Goal: Task Accomplishment & Management: Manage account settings

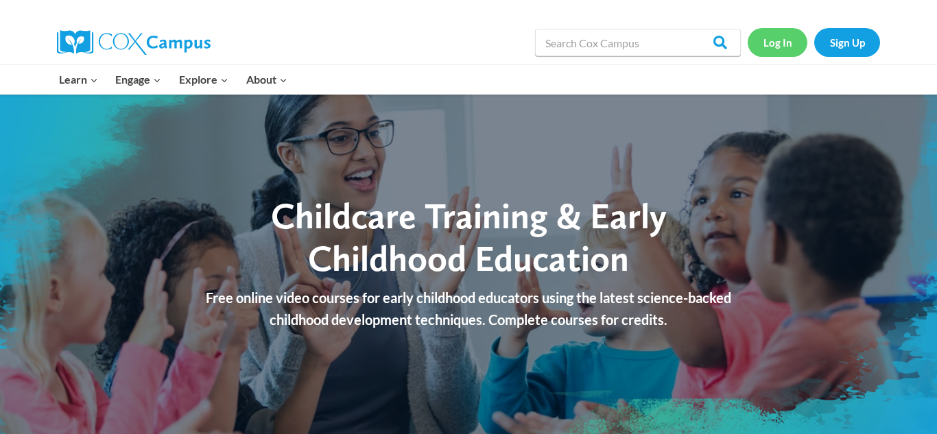
click at [787, 43] on link "Log In" at bounding box center [778, 42] width 60 height 28
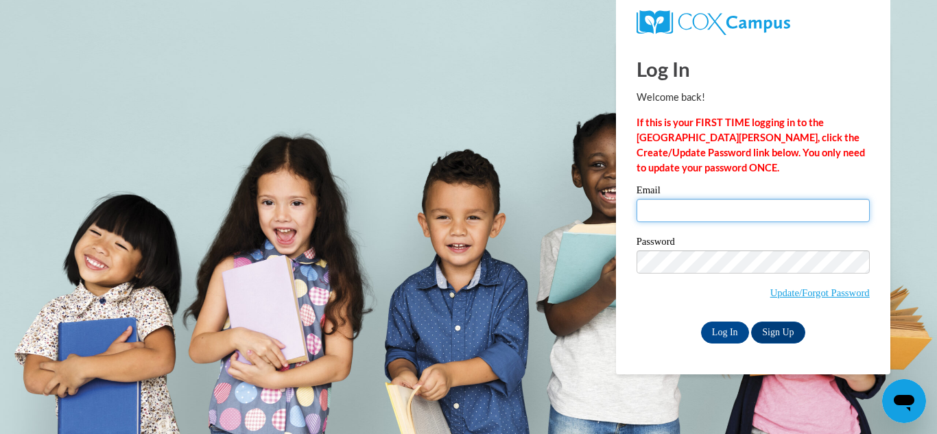
click at [672, 204] on input "Email" at bounding box center [753, 210] width 233 height 23
type input "[EMAIL_ADDRESS][DOMAIN_NAME]"
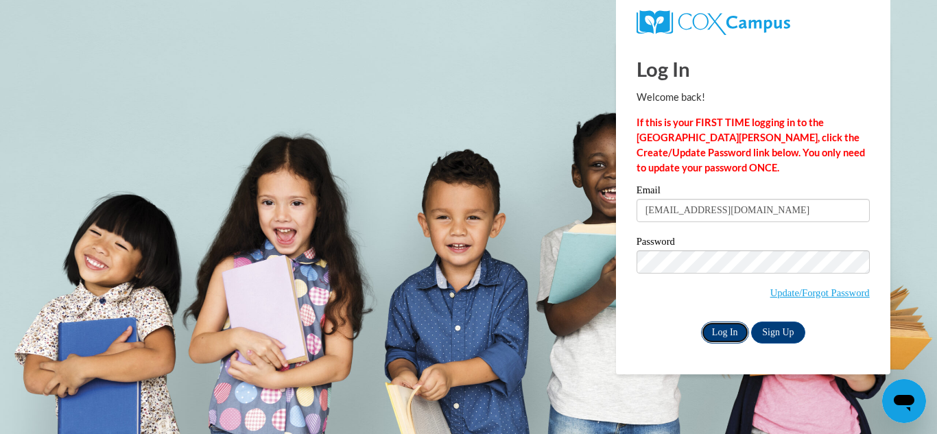
click at [728, 331] on input "Log In" at bounding box center [725, 333] width 48 height 22
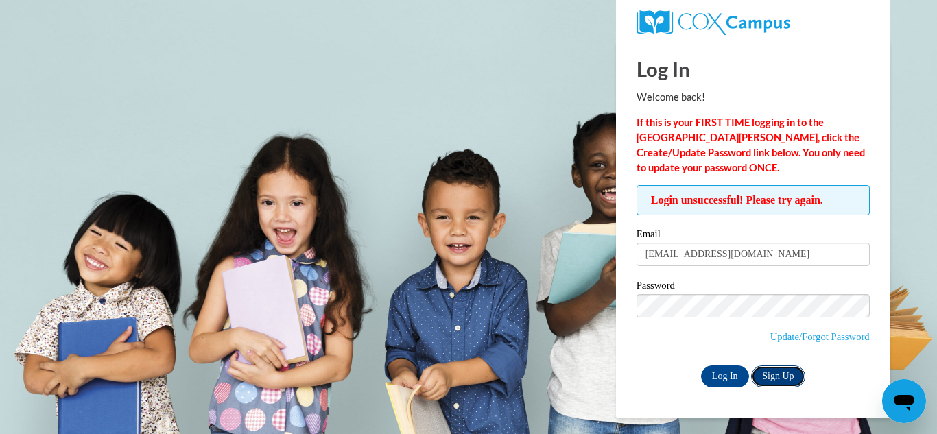
click at [773, 377] on link "Sign Up" at bounding box center [778, 377] width 54 height 22
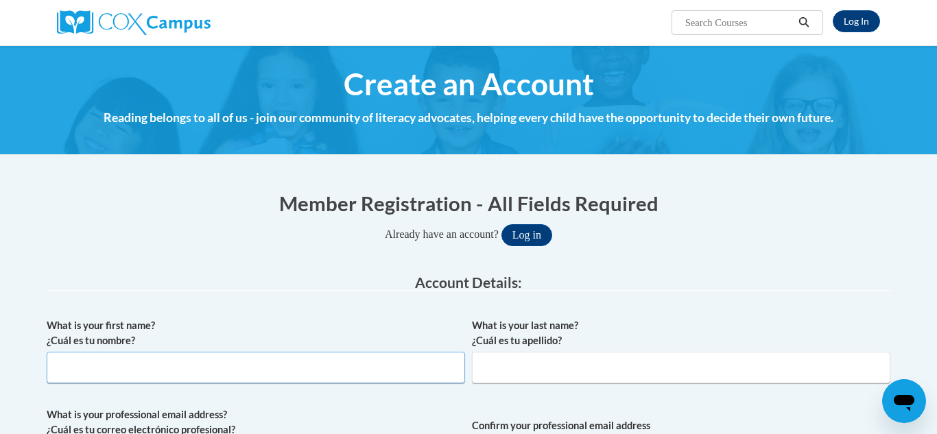
click at [74, 373] on input "What is your first name? ¿Cuál es tu nombre?" at bounding box center [256, 368] width 419 height 32
click at [78, 364] on input "What is your first name? ¿Cuál es tu nombre?" at bounding box center [256, 368] width 419 height 32
type input "Janice"
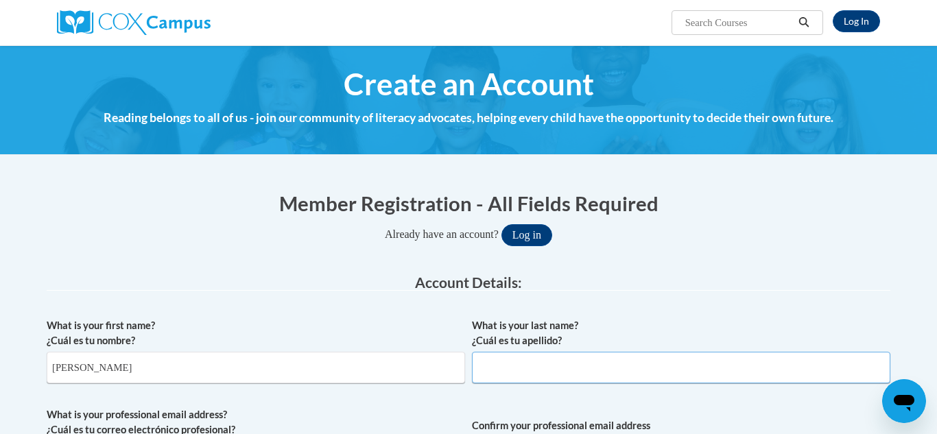
click at [496, 369] on input "What is your last name? ¿Cuál es tu apellido?" at bounding box center [681, 368] width 419 height 32
type input "Wildee"
type input "jeffreywildee@yahoo.com"
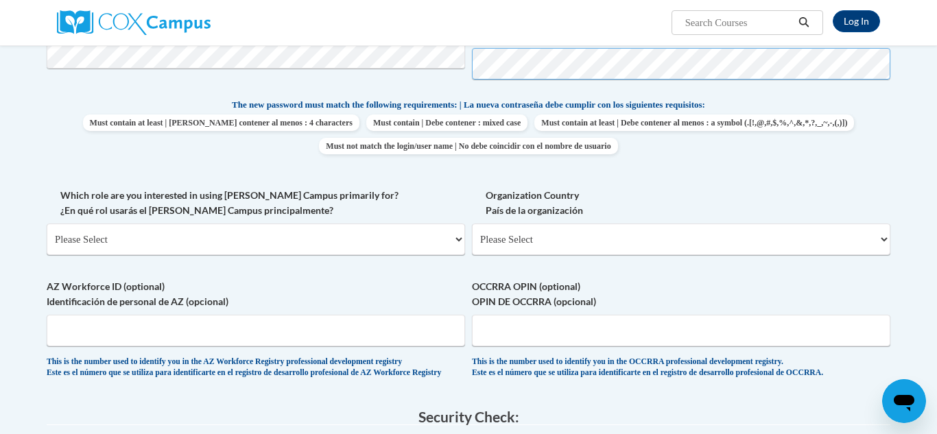
scroll to position [548, 0]
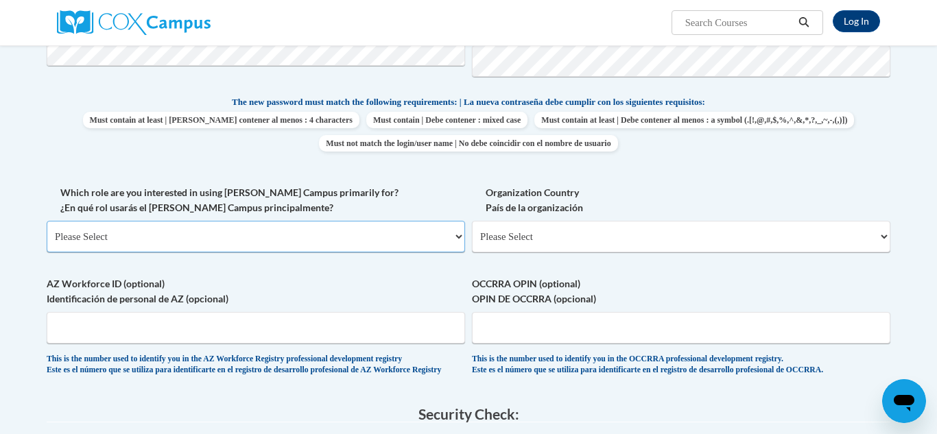
click at [458, 237] on select "Please Select College/University | Colegio/Universidad Community/Nonprofit Part…" at bounding box center [256, 237] width 419 height 32
select select "fbf2d438-af2f-41f8-98f1-81c410e29de3"
click at [47, 221] on select "Please Select College/University | Colegio/Universidad Community/Nonprofit Part…" at bounding box center [256, 237] width 419 height 32
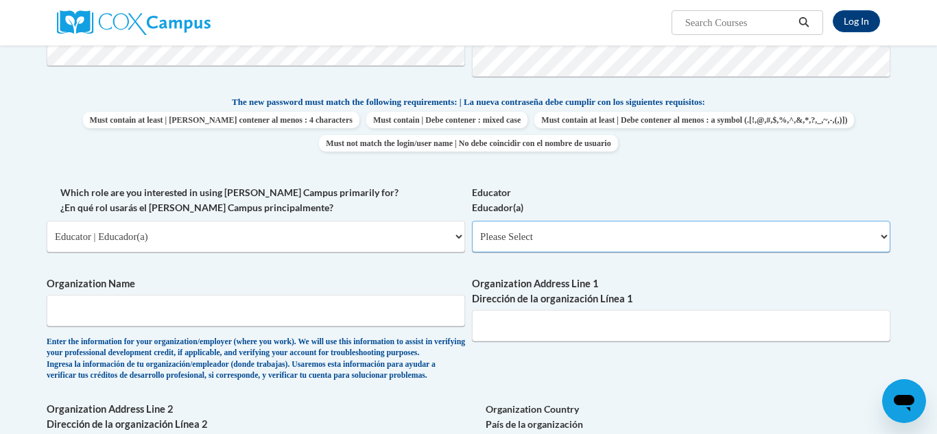
click at [887, 240] on select "Please Select Early Learning/Daycare Teacher/Family Home Care Provider | Maestr…" at bounding box center [681, 237] width 419 height 32
select select "6732b29e-f5f4-40e4-a595-7dafd2b8fb29"
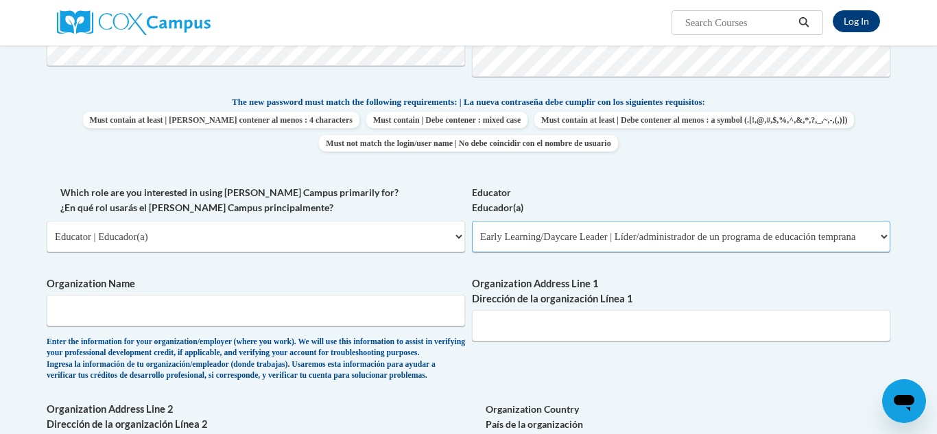
click at [472, 221] on select "Please Select Early Learning/Daycare Teacher/Family Home Care Provider | Maestr…" at bounding box center [681, 237] width 419 height 32
click at [181, 320] on input "Organization Name" at bounding box center [256, 311] width 419 height 32
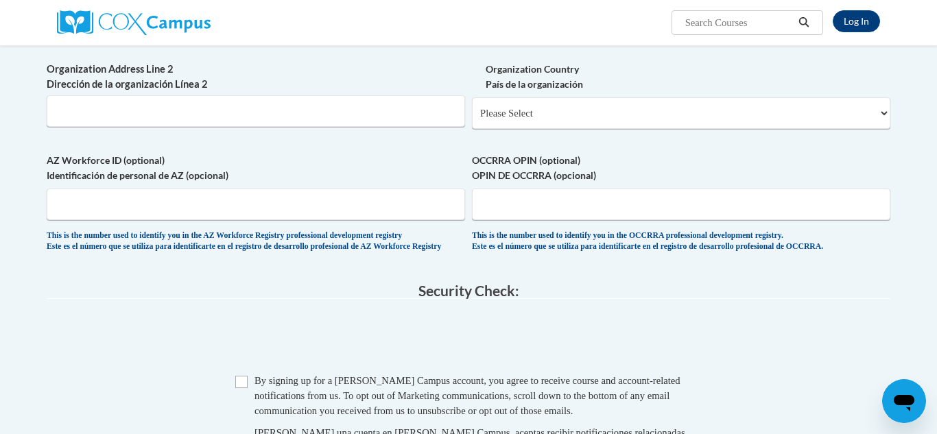
scroll to position [912, 0]
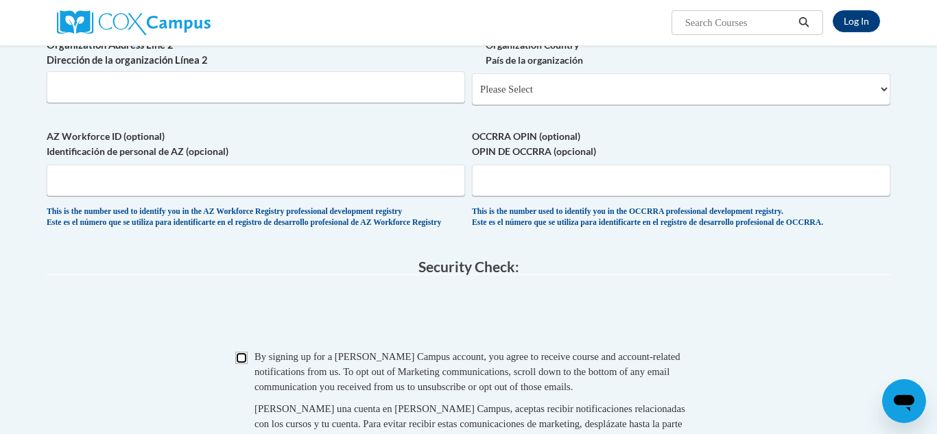
click at [243, 364] on input "Checkbox" at bounding box center [241, 358] width 12 height 12
checkbox input "true"
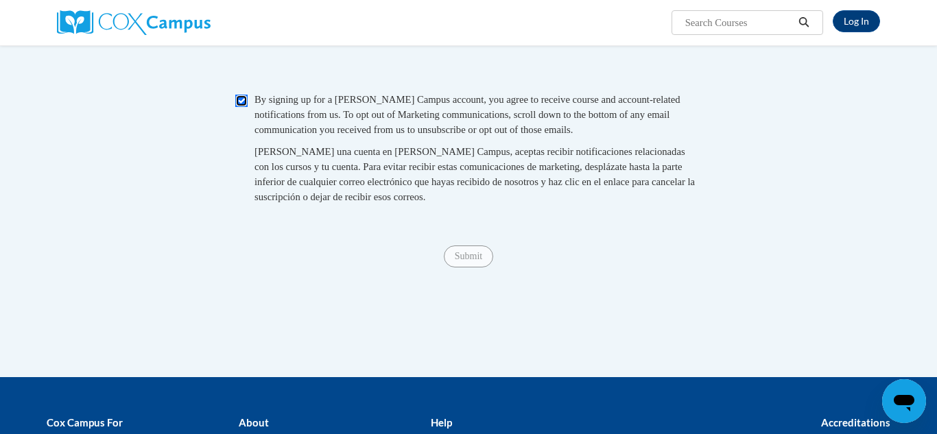
scroll to position [1173, 0]
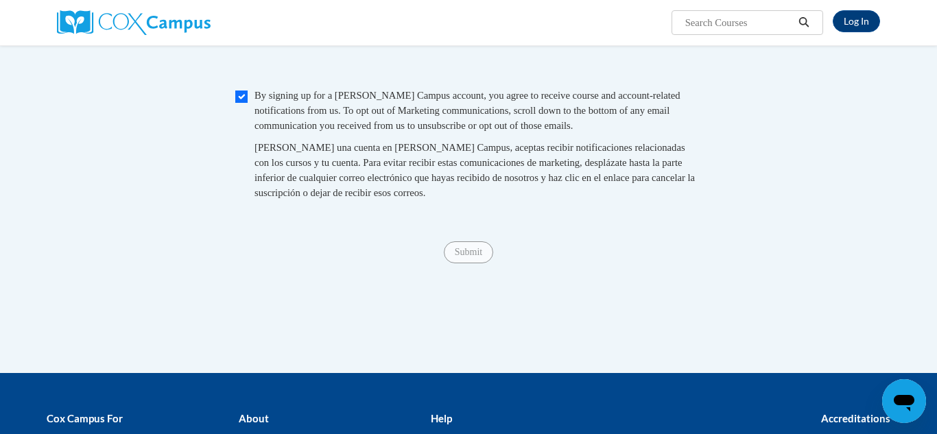
click at [473, 257] on span "Submit" at bounding box center [468, 251] width 49 height 11
click at [471, 257] on span "Submit" at bounding box center [468, 251] width 49 height 11
click at [462, 257] on span "Submit" at bounding box center [468, 251] width 49 height 11
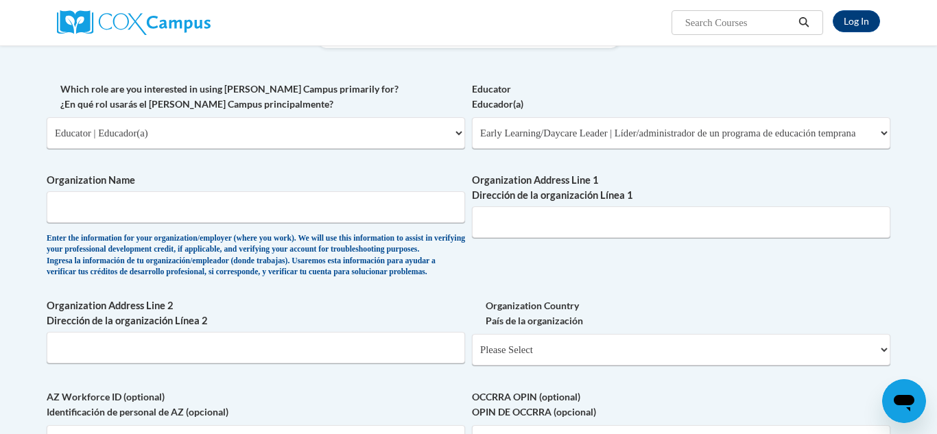
scroll to position [651, 0]
click at [73, 211] on input "Organization Name" at bounding box center [256, 208] width 419 height 32
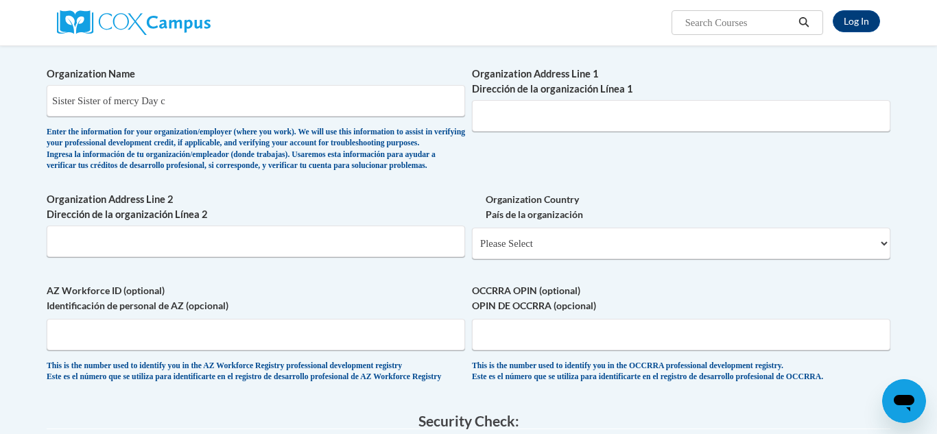
scroll to position [756, 0]
click at [182, 104] on input "Sister Sister of mercy Day c" at bounding box center [256, 102] width 419 height 32
type input "Sister Sister of mercy Day care"
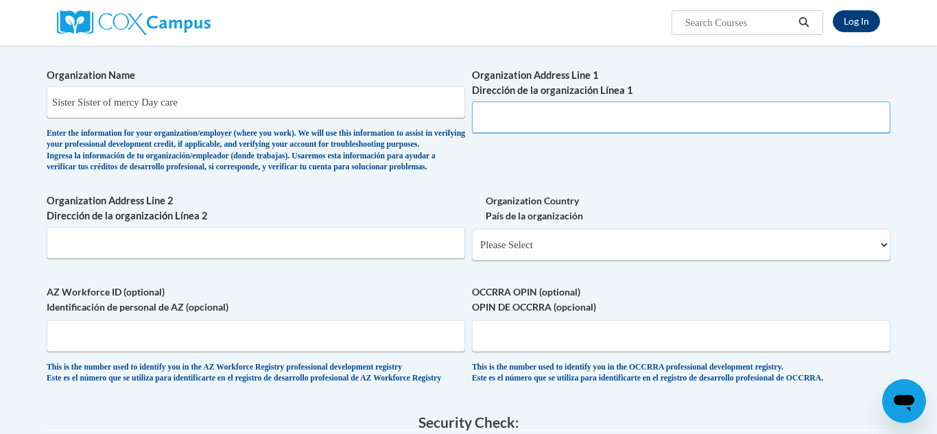
click at [491, 115] on input "Organization Address Line 1 Dirección de la organización Línea 1" at bounding box center [681, 118] width 419 height 32
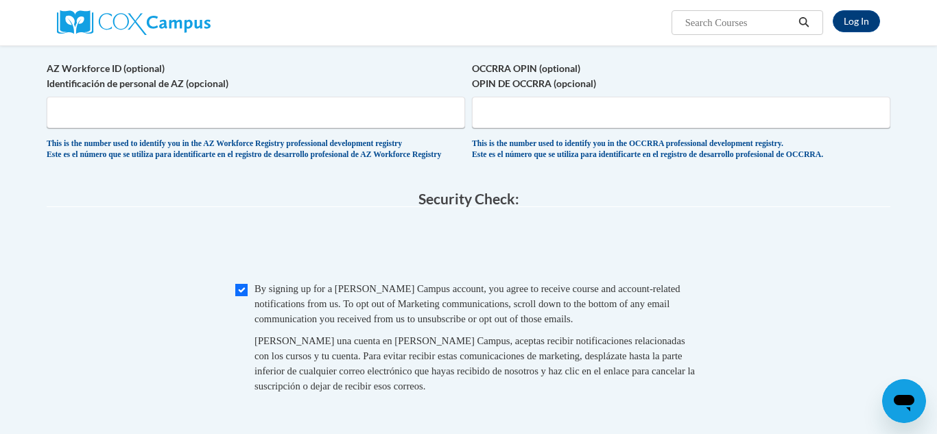
scroll to position [981, 0]
type input "Grove Street"
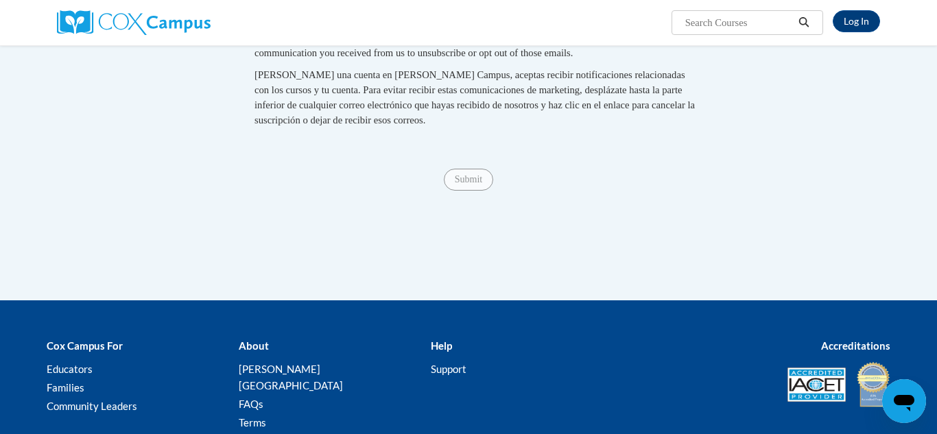
scroll to position [1247, 0]
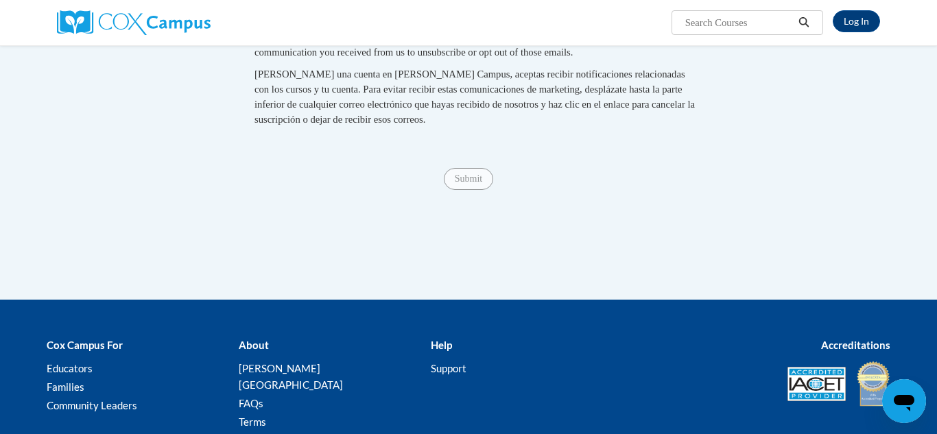
click at [459, 183] on span "Submit" at bounding box center [468, 177] width 49 height 11
click at [469, 183] on span "Submit" at bounding box center [468, 177] width 49 height 11
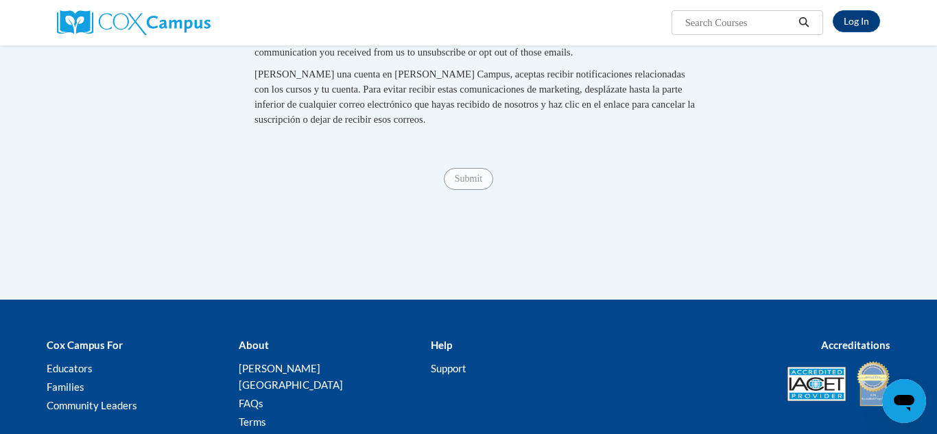
click at [469, 183] on span "Submit" at bounding box center [468, 177] width 49 height 11
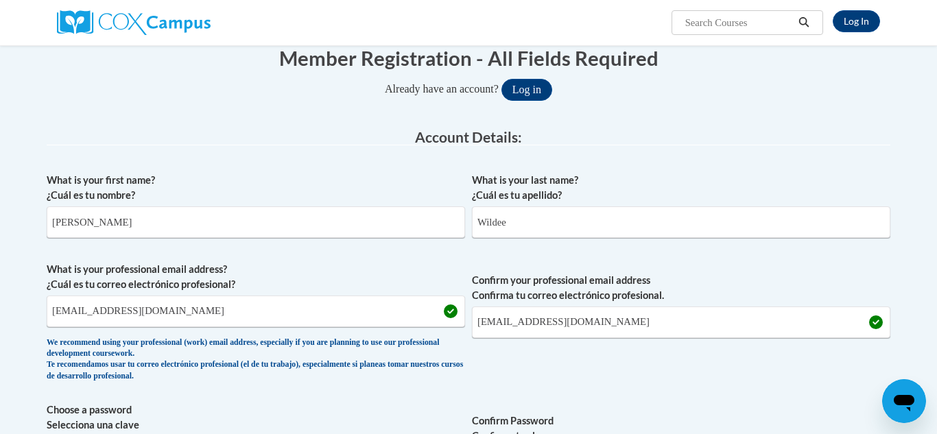
scroll to position [142, 0]
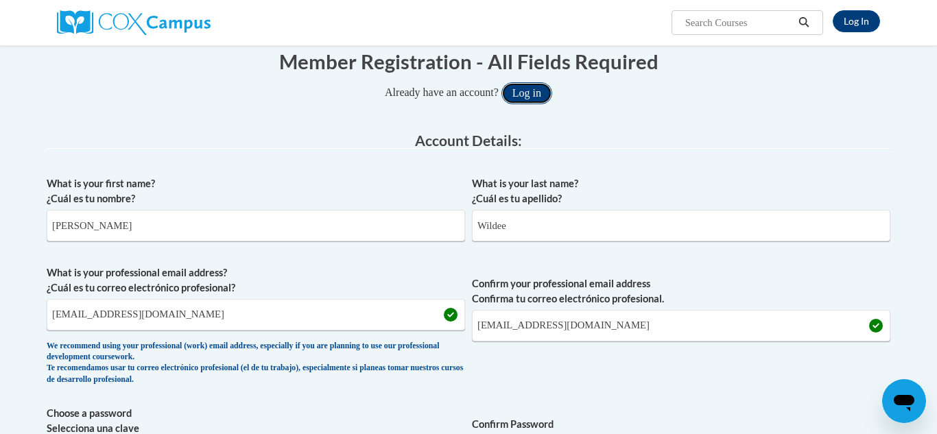
click at [539, 89] on button "Log in" at bounding box center [527, 93] width 51 height 22
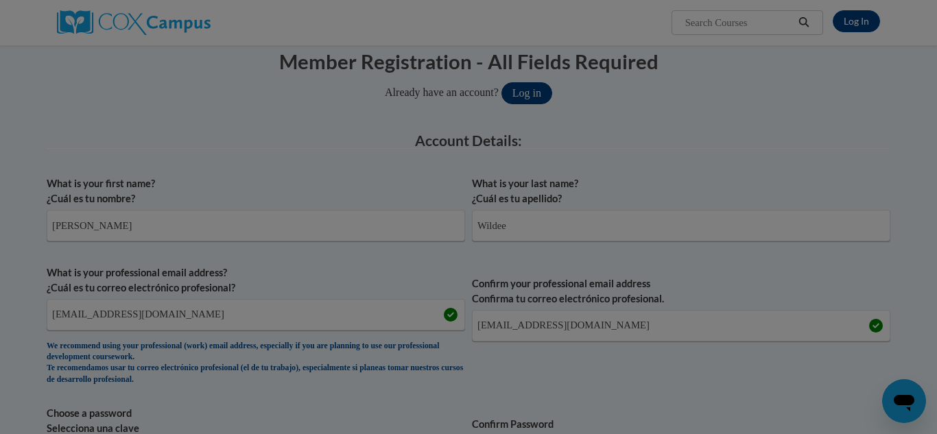
scroll to position [605, 0]
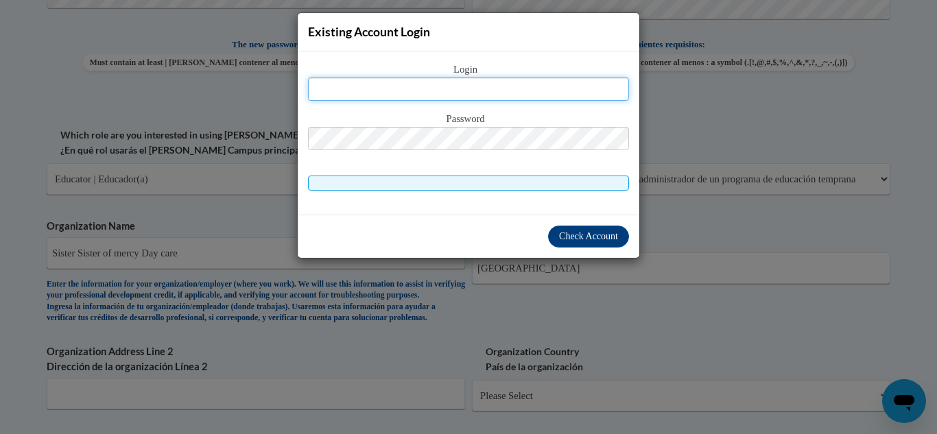
click at [349, 90] on input "text" at bounding box center [468, 89] width 321 height 23
type input "[EMAIL_ADDRESS][DOMAIN_NAME]"
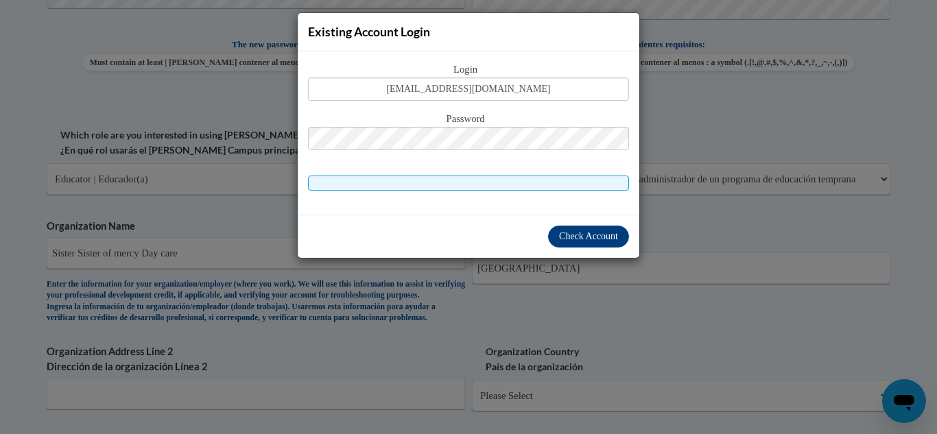
scroll to position [1050, 0]
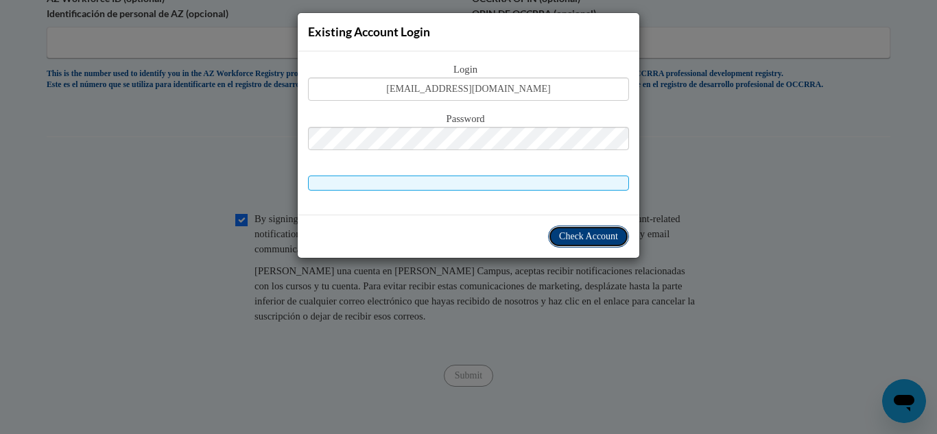
click at [581, 238] on span "Check Account" at bounding box center [588, 236] width 59 height 10
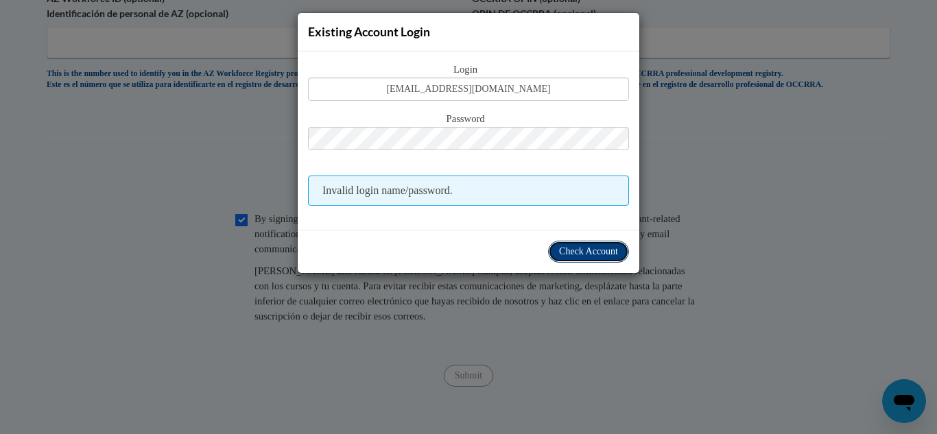
click at [576, 248] on span "Check Account" at bounding box center [588, 251] width 59 height 10
click at [576, 249] on span "Check Account" at bounding box center [588, 251] width 59 height 10
click at [153, 255] on div "Existing Account Login Login janicewildee@yahoo.com Password Invalid login name…" at bounding box center [468, 217] width 937 height 434
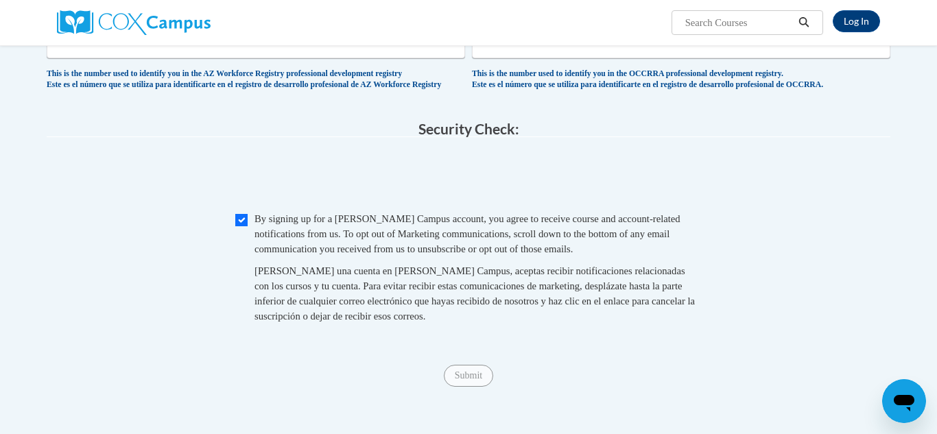
click at [460, 380] on span "Submit" at bounding box center [468, 374] width 49 height 11
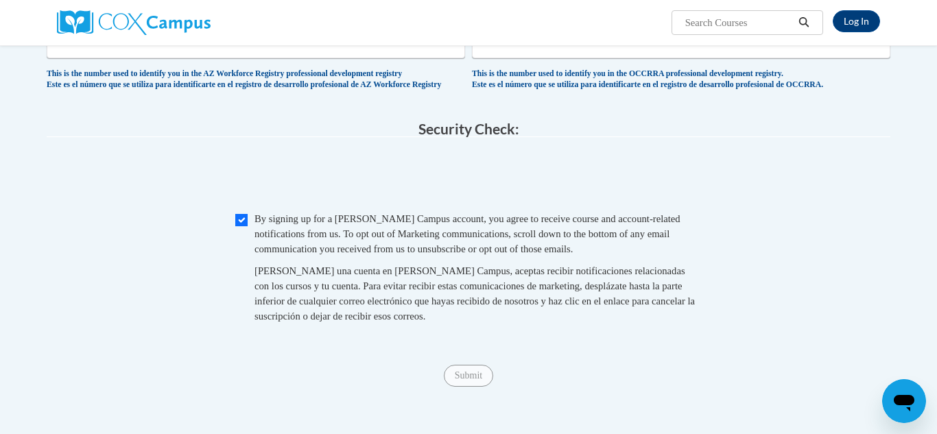
click at [460, 380] on span "Submit" at bounding box center [468, 374] width 49 height 11
click at [850, 21] on link "Log In" at bounding box center [856, 21] width 47 height 22
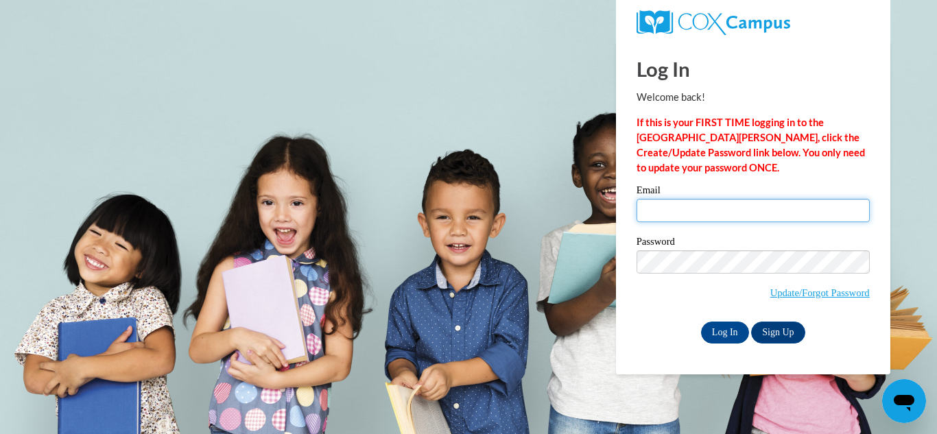
click at [653, 207] on input "Email" at bounding box center [753, 210] width 233 height 23
type input "[EMAIL_ADDRESS][DOMAIN_NAME]"
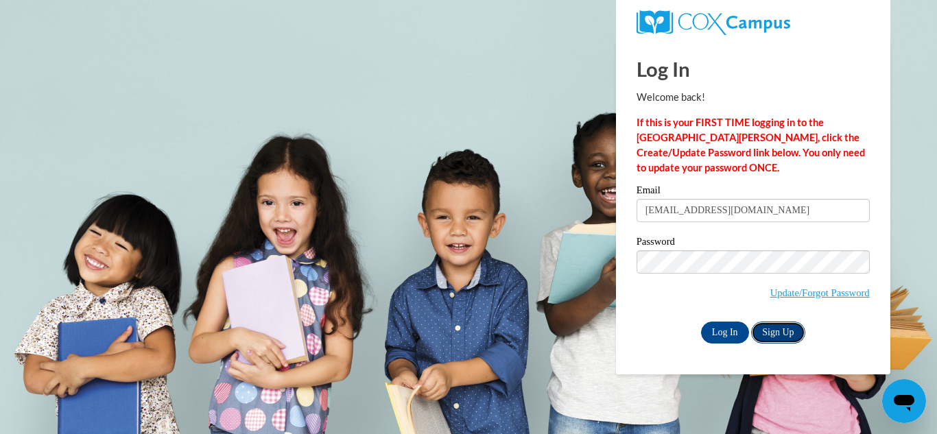
click at [781, 326] on link "Sign Up" at bounding box center [778, 333] width 54 height 22
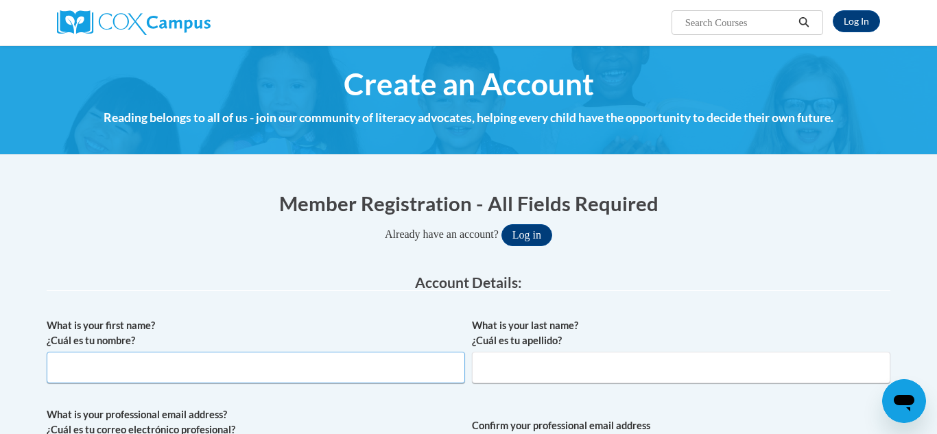
click at [84, 371] on input "What is your first name? ¿Cuál es tu nombre?" at bounding box center [256, 368] width 419 height 32
type input "[PERSON_NAME]"
type input "Wildee"
type input "[EMAIL_ADDRESS][DOMAIN_NAME]"
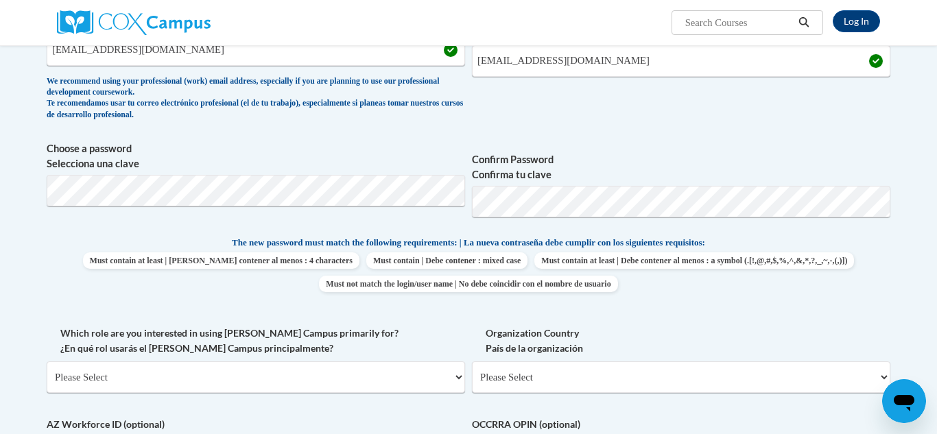
scroll to position [401, 0]
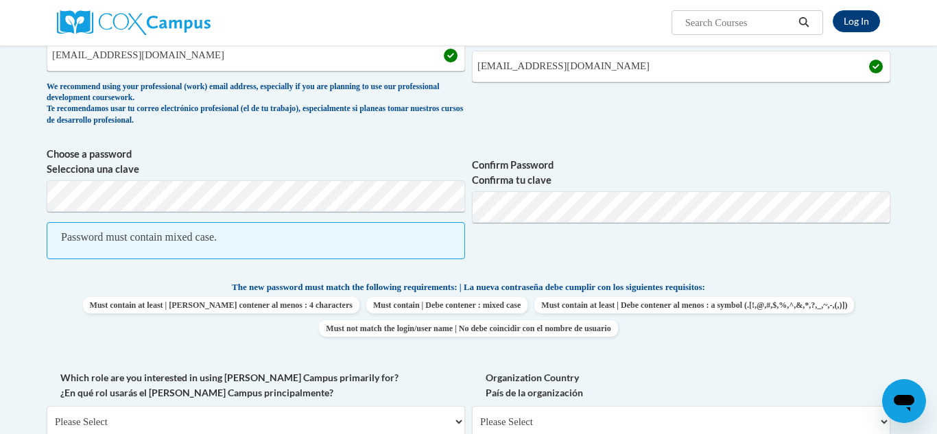
click at [156, 239] on div "Password must contain mixed case." at bounding box center [139, 237] width 156 height 15
click at [506, 67] on input "jeffreywildee@yahoo.com" at bounding box center [681, 67] width 419 height 32
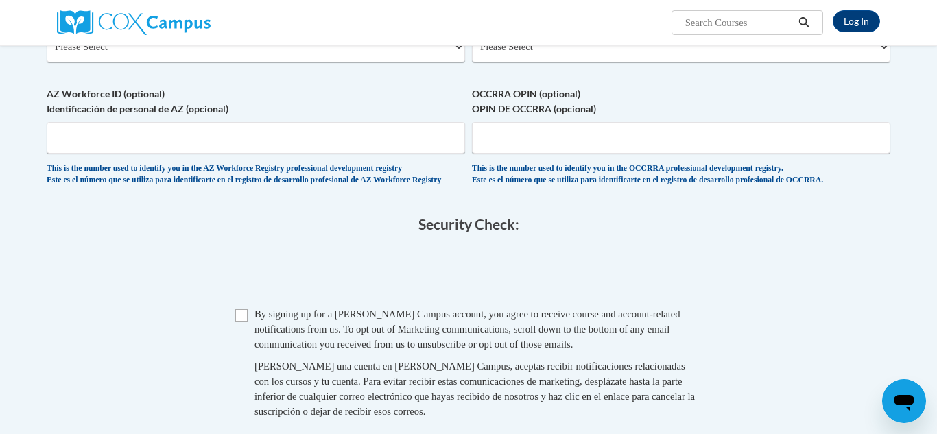
scroll to position [780, 0]
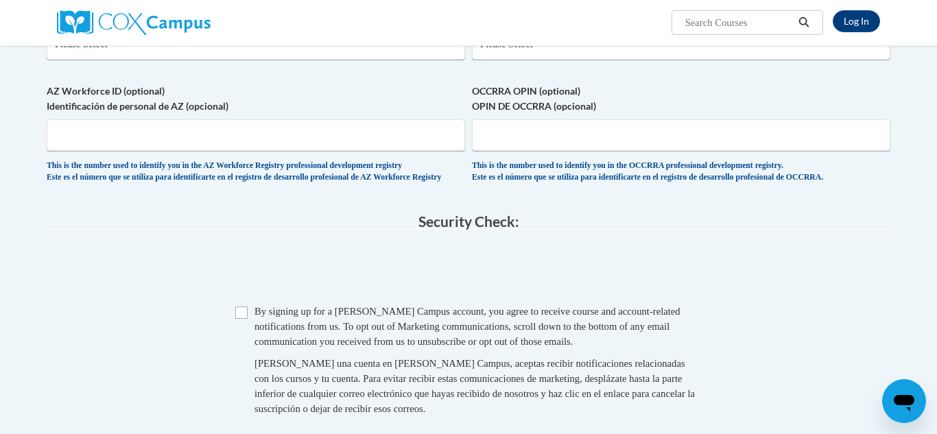
type input "janicewildee@yahoo.com"
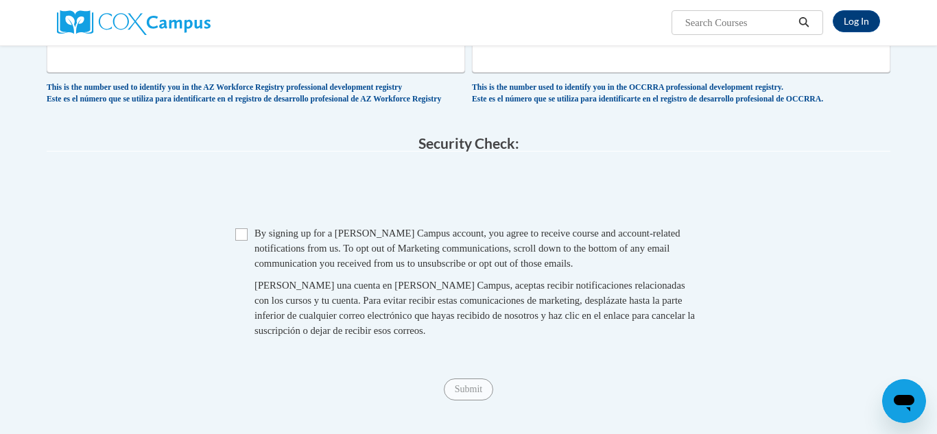
scroll to position [857, 0]
click at [108, 262] on div "Checkbox By signing up for a Cox Campus account, you agree to receive course an…" at bounding box center [469, 289] width 844 height 126
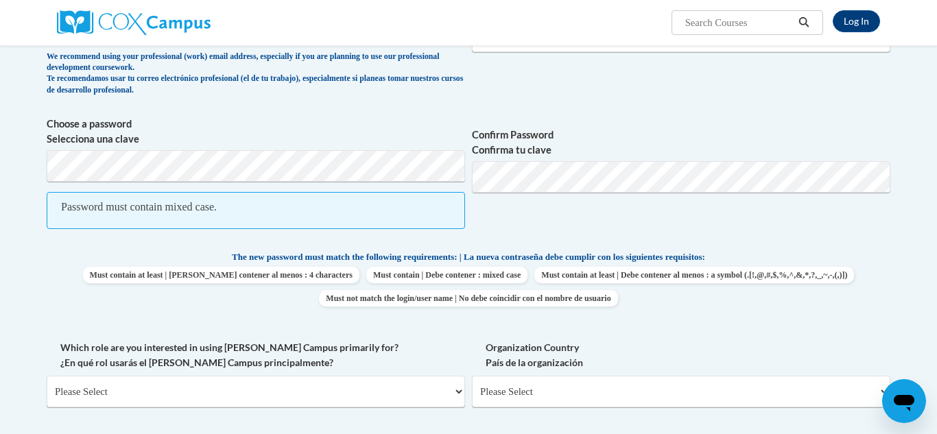
scroll to position [849, 0]
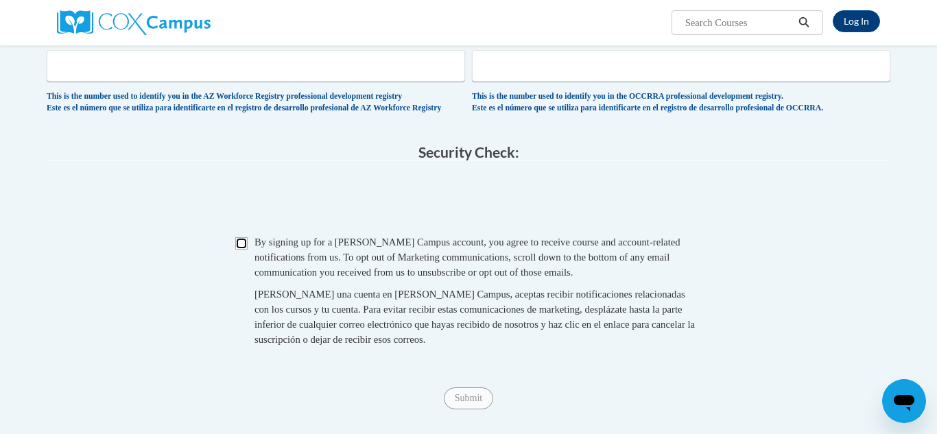
click at [243, 250] on input "Checkbox" at bounding box center [241, 243] width 12 height 12
checkbox input "true"
click at [471, 404] on span "Submit" at bounding box center [468, 398] width 49 height 11
click at [468, 404] on span "Submit" at bounding box center [468, 398] width 49 height 11
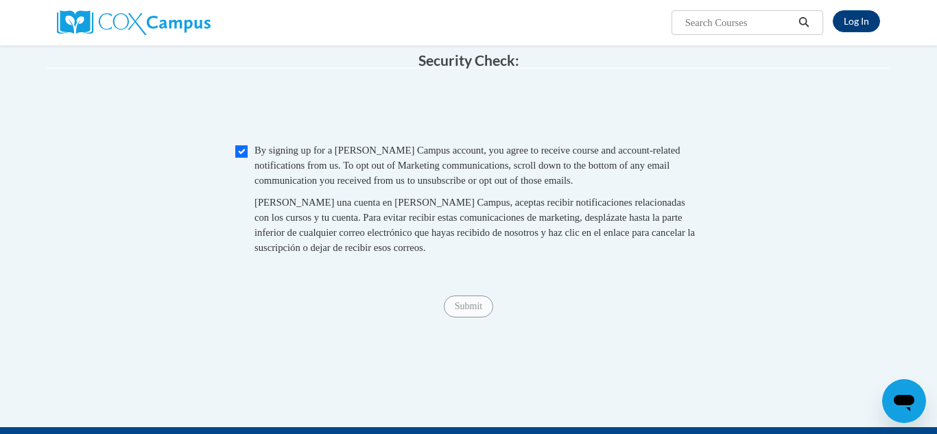
scroll to position [939, 0]
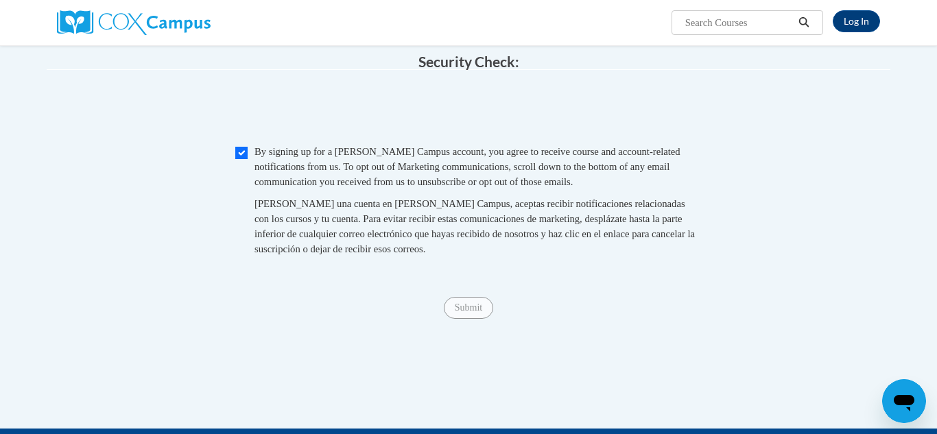
click at [102, 262] on div "Checkbox By signing up for a Cox Campus account, you agree to receive course an…" at bounding box center [469, 207] width 844 height 126
click at [469, 313] on span "Submit" at bounding box center [468, 307] width 49 height 11
click at [467, 313] on span "Submit" at bounding box center [468, 307] width 49 height 11
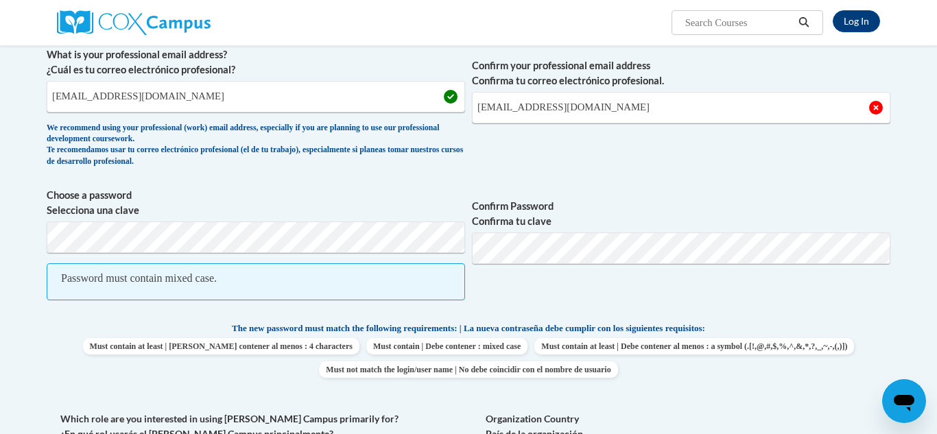
scroll to position [352, 0]
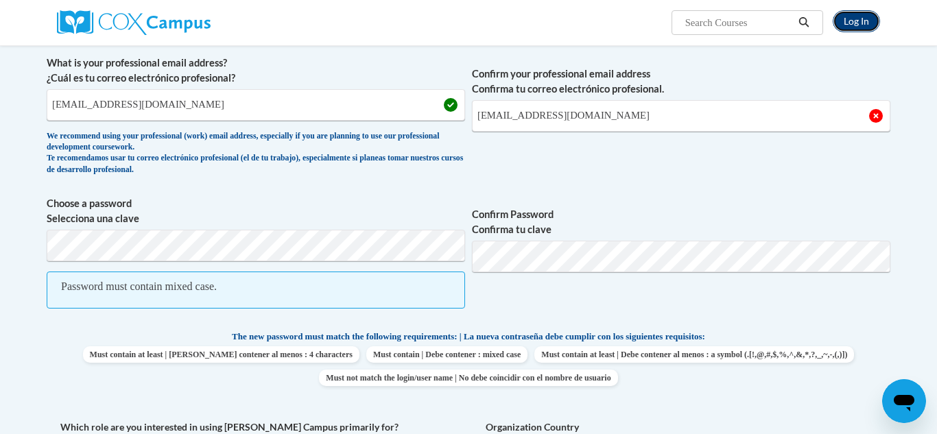
click at [855, 22] on link "Log In" at bounding box center [856, 21] width 47 height 22
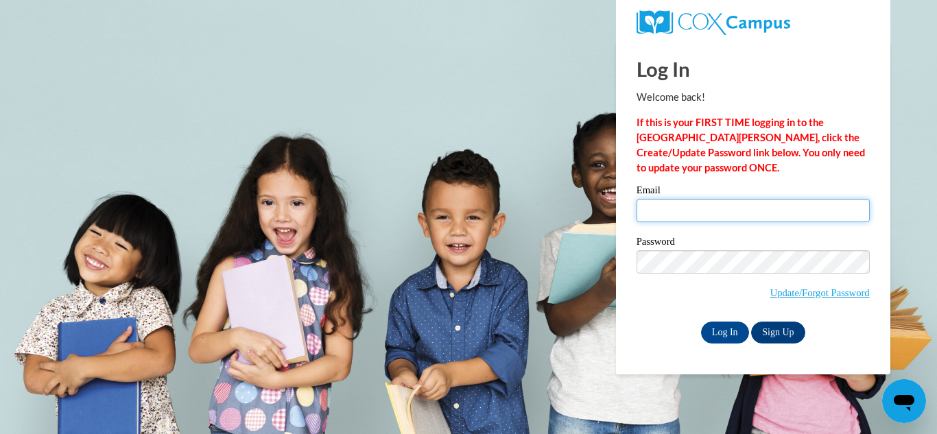
click at [654, 213] on input "Email" at bounding box center [753, 210] width 233 height 23
type input "[EMAIL_ADDRESS][DOMAIN_NAME]"
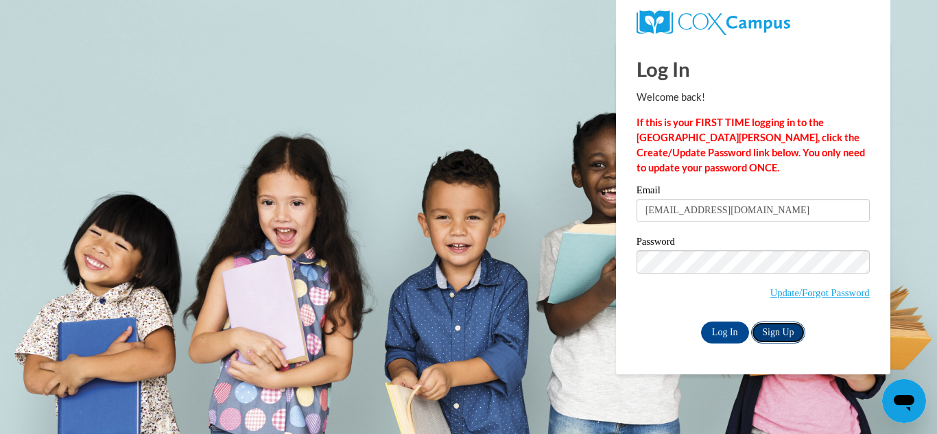
click at [782, 328] on link "Sign Up" at bounding box center [778, 333] width 54 height 22
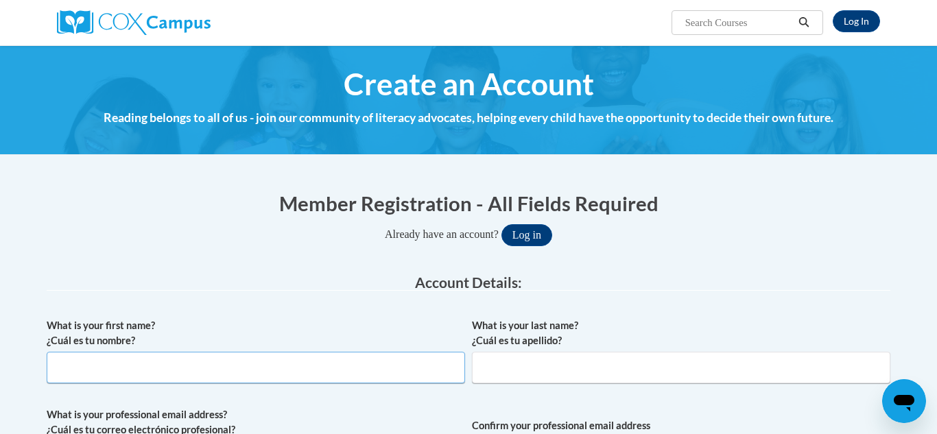
click at [73, 366] on input "What is your first name? ¿Cuál es tu nombre?" at bounding box center [256, 368] width 419 height 32
type input "[PERSON_NAME]"
type input "Wildee"
type input "[EMAIL_ADDRESS][DOMAIN_NAME]"
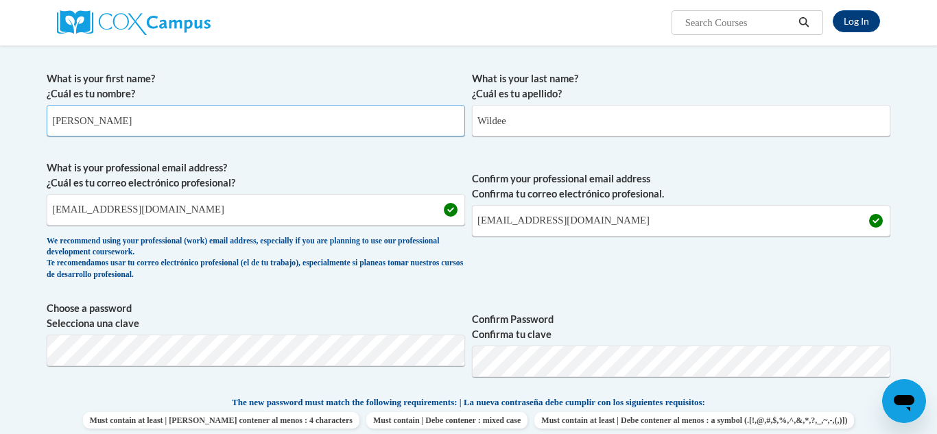
scroll to position [248, 0]
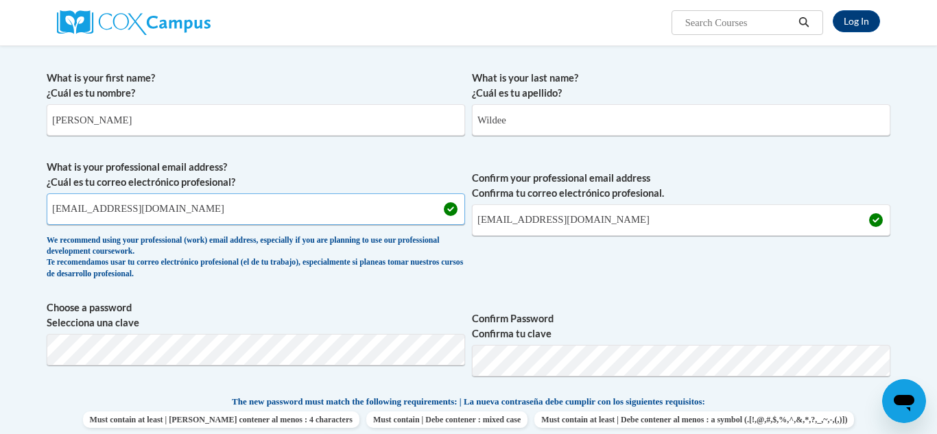
click at [81, 210] on input "jeffreywildee@yahoo.com" at bounding box center [256, 210] width 419 height 32
type input "janicewildee@yahoo.com"
click at [506, 222] on input "jeffreywildee@yahoo.com" at bounding box center [681, 220] width 419 height 32
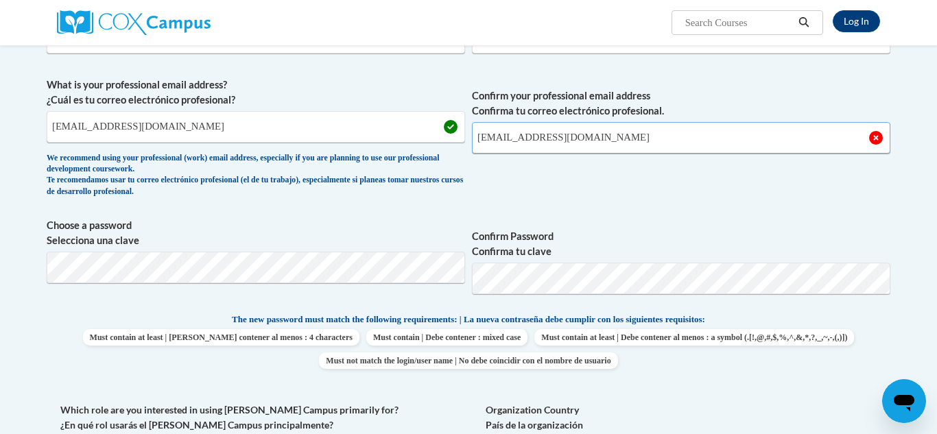
scroll to position [331, 0]
type input "janicewildee@yahoo.com"
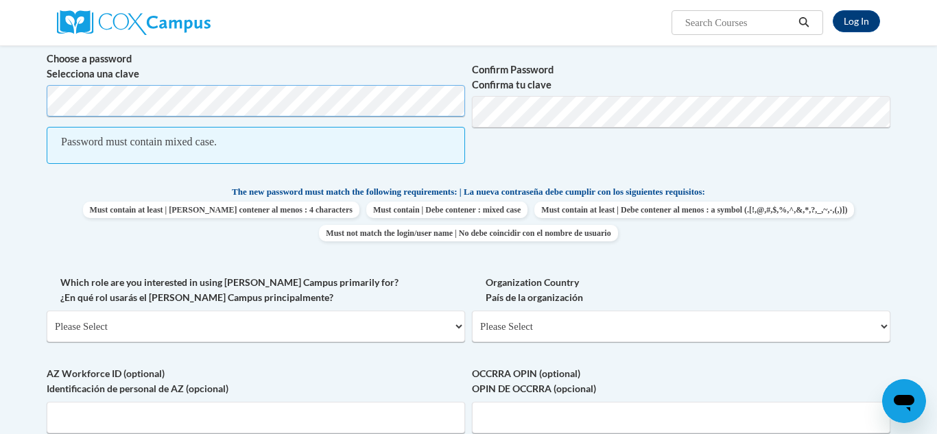
scroll to position [498, 0]
click at [458, 326] on select "Please Select College/University | Colegio/Universidad Community/Nonprofit Part…" at bounding box center [256, 325] width 419 height 32
select select "fbf2d438-af2f-41f8-98f1-81c410e29de3"
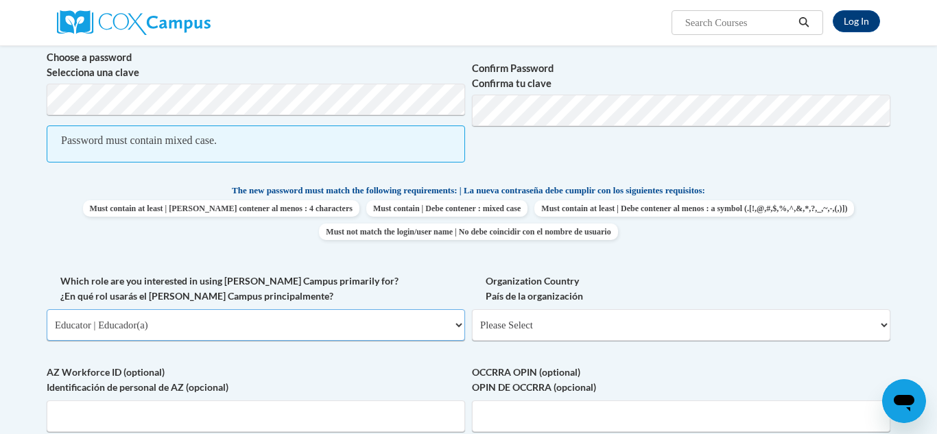
click at [47, 309] on select "Please Select College/University | Colegio/Universidad Community/Nonprofit Part…" at bounding box center [256, 325] width 419 height 32
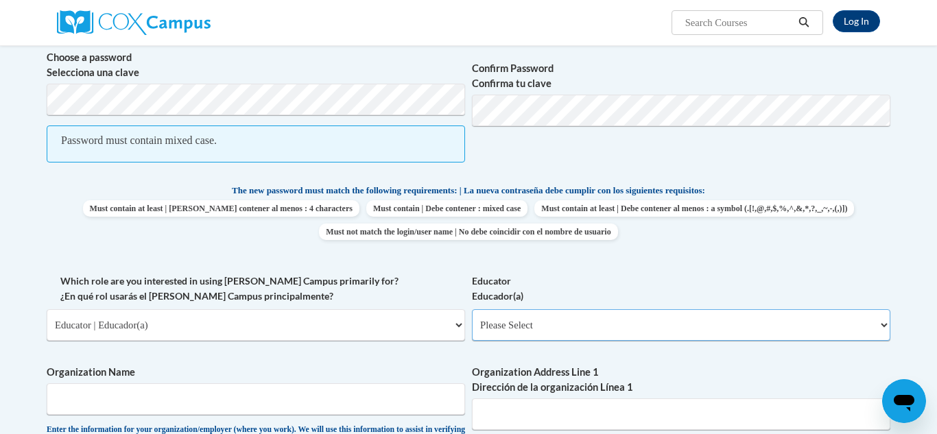
click at [887, 325] on select "Please Select Early Learning/Daycare Teacher/Family Home Care Provider | Maestr…" at bounding box center [681, 325] width 419 height 32
select select "5e2af403-4f2c-4e49-a02f-103e55d7b75b"
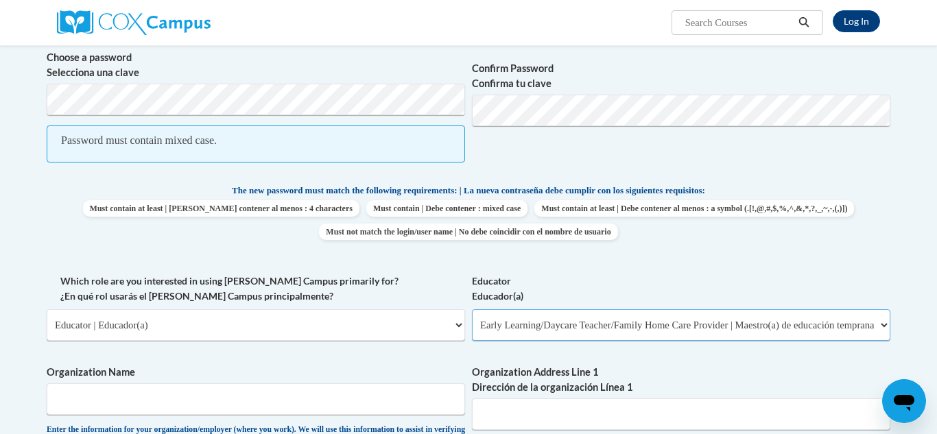
click at [472, 309] on select "Please Select Early Learning/Daycare Teacher/Family Home Care Provider | Maestr…" at bounding box center [681, 325] width 419 height 32
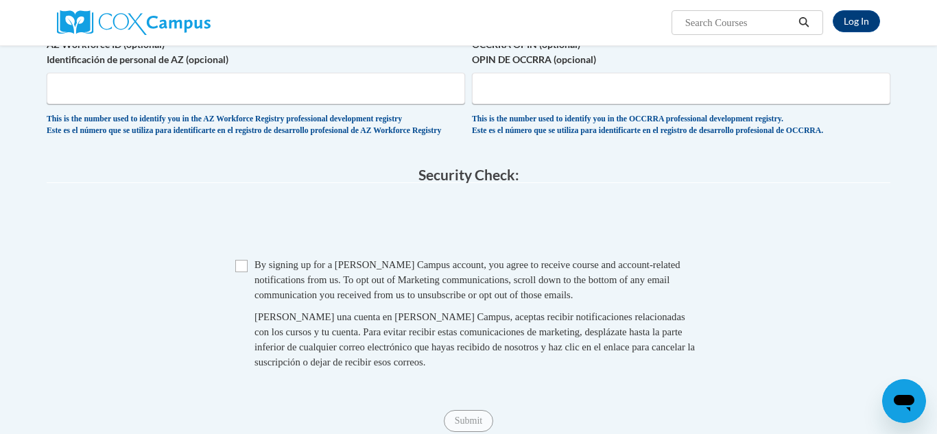
scroll to position [1045, 0]
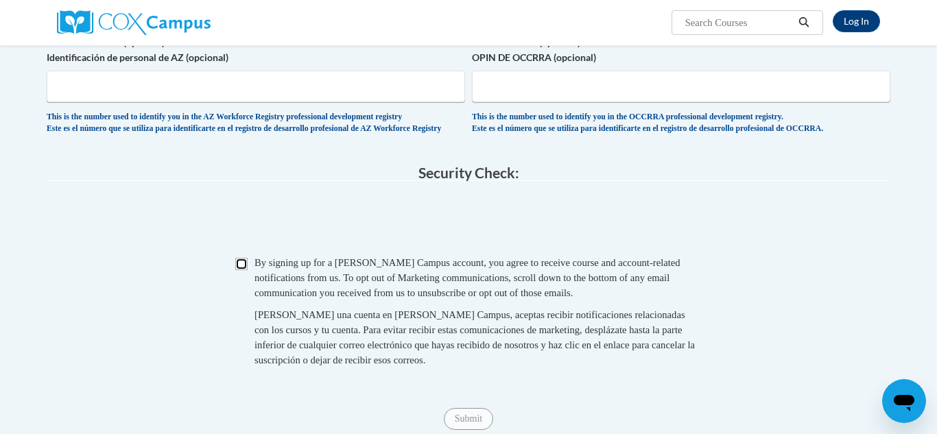
click at [239, 270] on input "Checkbox" at bounding box center [241, 264] width 12 height 12
checkbox input "true"
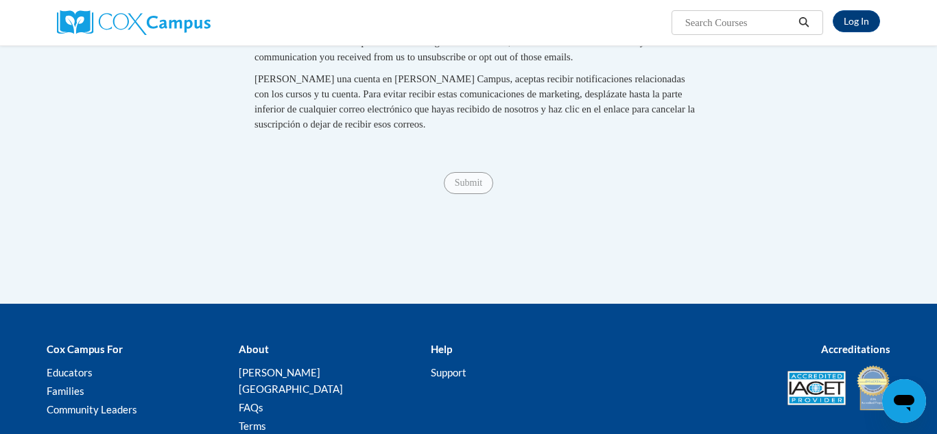
scroll to position [1289, 0]
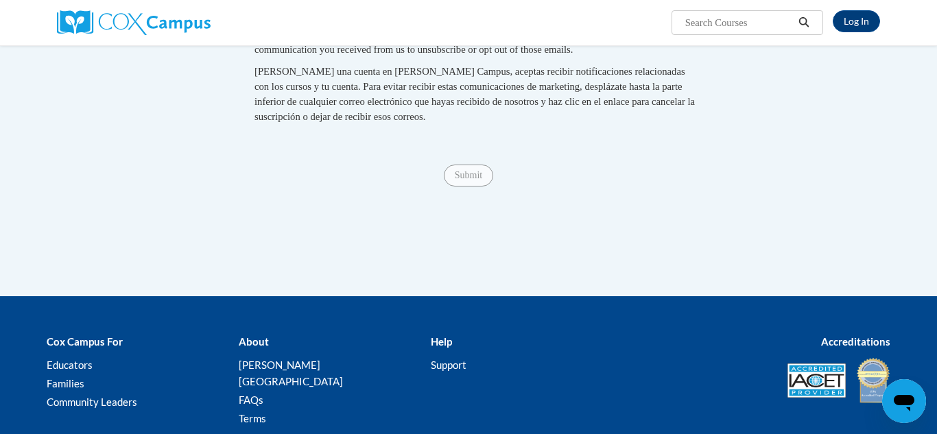
click at [467, 180] on span "Submit" at bounding box center [468, 174] width 49 height 11
click at [469, 180] on span "Submit" at bounding box center [468, 174] width 49 height 11
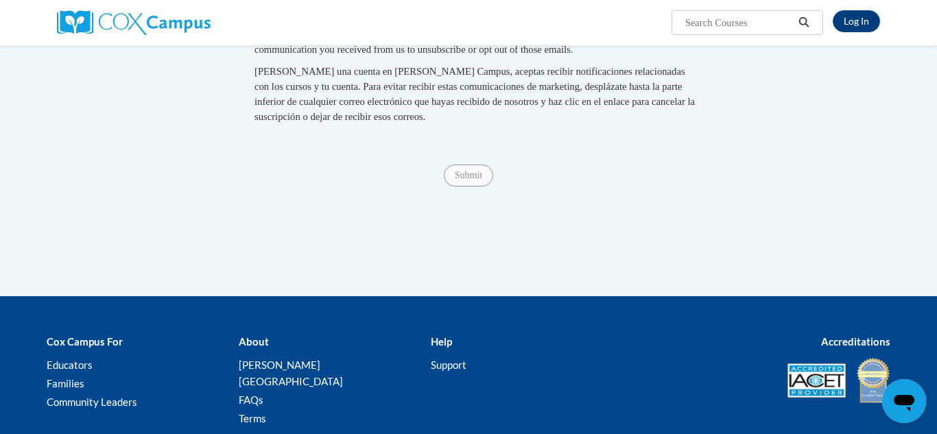
click at [56, 138] on div "Checkbox By signing up for a Cox Campus account, you agree to receive course an…" at bounding box center [469, 75] width 844 height 126
click at [52, 138] on div "Checkbox By signing up for a Cox Campus account, you agree to receive course an…" at bounding box center [469, 75] width 844 height 126
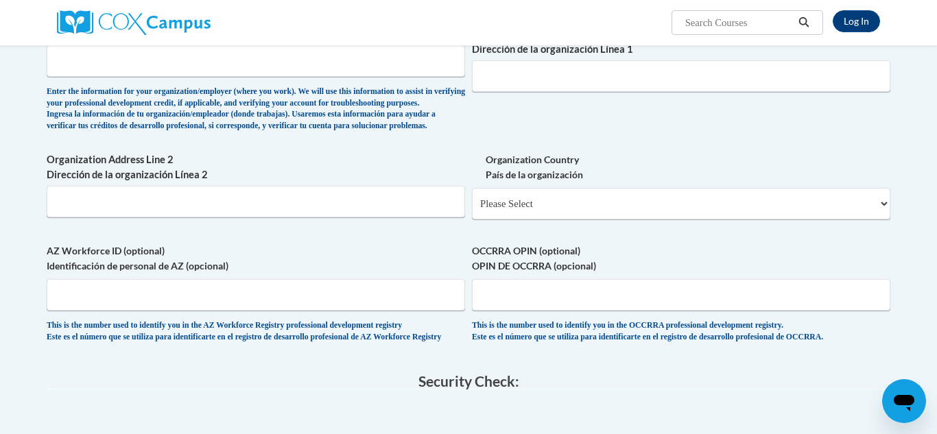
scroll to position [832, 0]
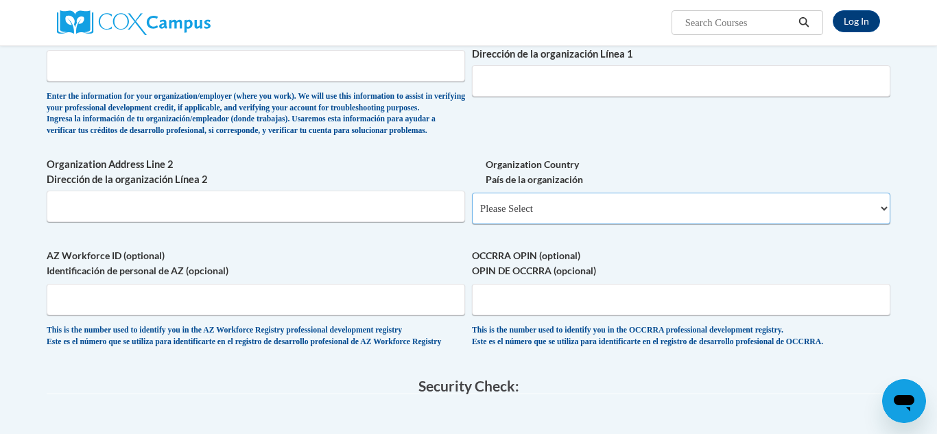
click at [888, 224] on select "Please Select United States | Estados Unidos Outside of the United States | Fue…" at bounding box center [681, 209] width 419 height 32
select select "ad49bcad-a171-4b2e-b99c-48b446064914"
click at [472, 215] on select "Please Select United States | Estados Unidos Outside of the United States | Fue…" at bounding box center [681, 209] width 419 height 32
select select
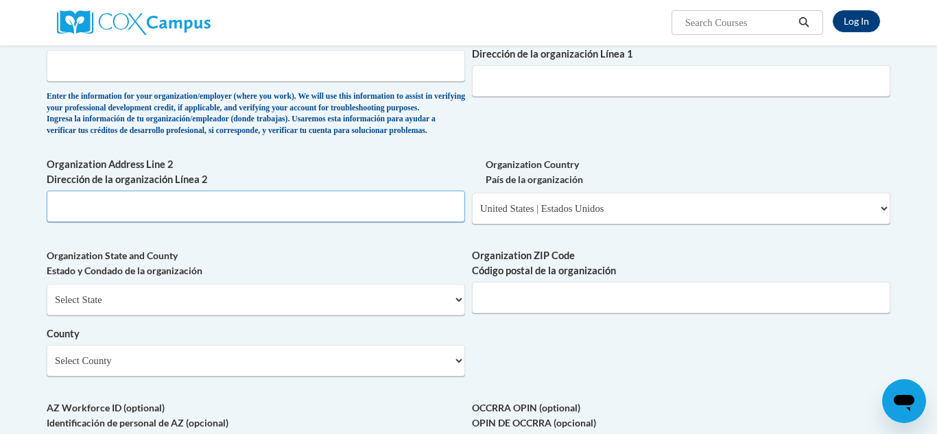
click at [106, 222] on input "Organization Address Line 2 Dirección de la organización Línea 2" at bounding box center [256, 207] width 419 height 32
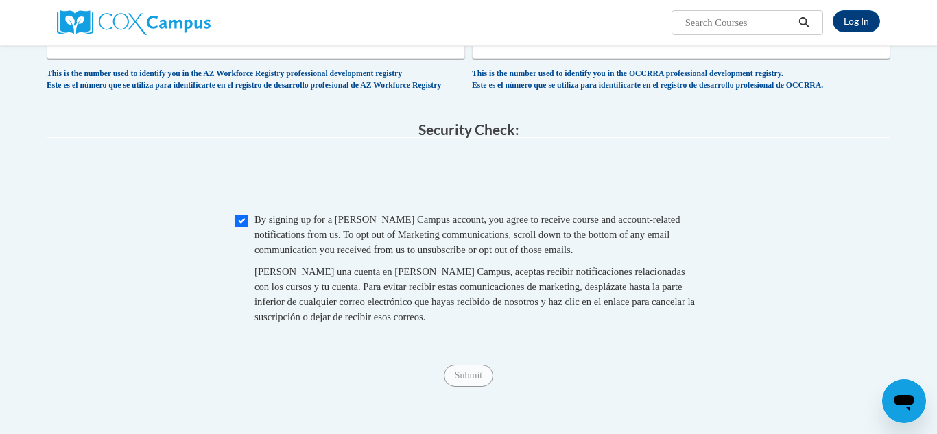
click at [457, 381] on span "Submit" at bounding box center [468, 375] width 49 height 11
click at [465, 381] on span "Submit" at bounding box center [468, 375] width 49 height 11
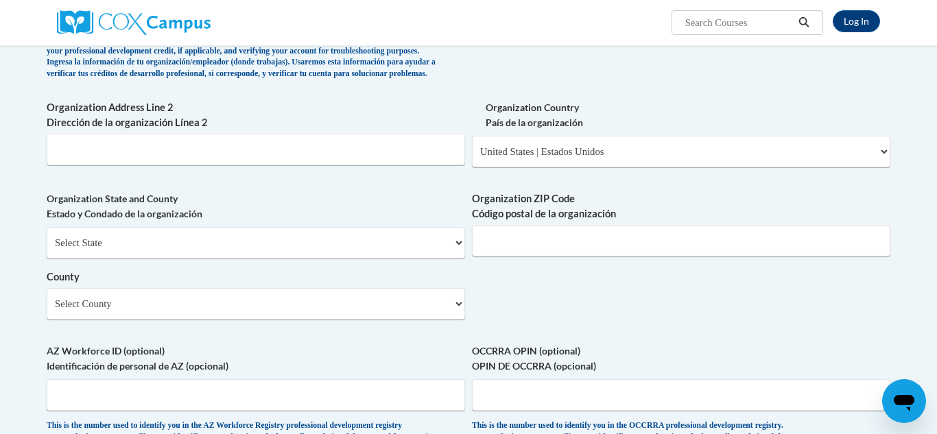
scroll to position [885, 0]
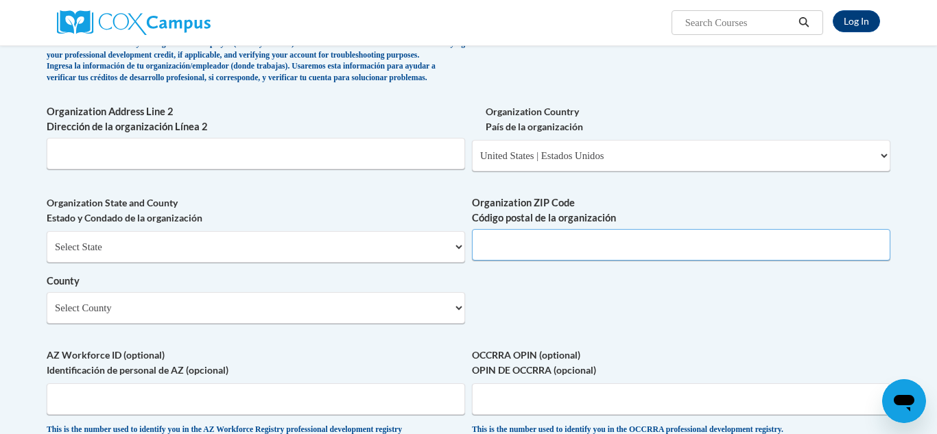
click at [503, 261] on input "Organization ZIP Code Código postal de la organización" at bounding box center [681, 245] width 419 height 32
type input "39183"
type input "610 Hill Street"
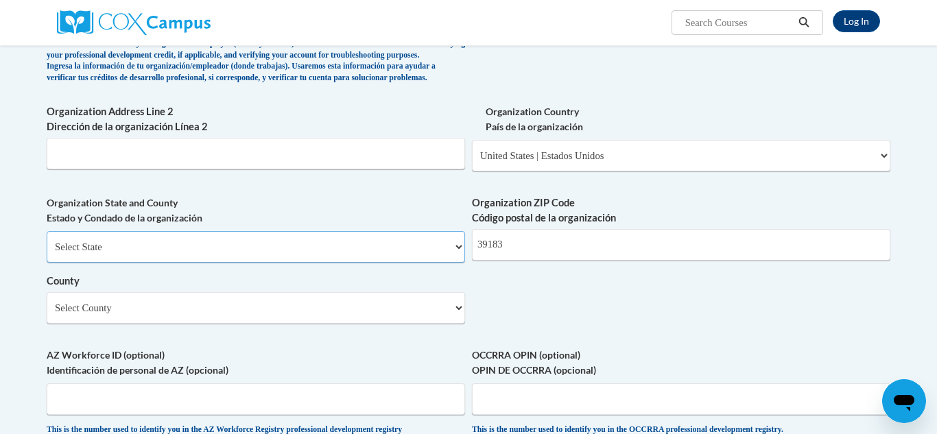
select select "Mississippi"
click at [458, 324] on select "Select County Adams Alcorn Amite Attala Benton Bolivar Calhoun Carroll Chickasa…" at bounding box center [256, 308] width 419 height 32
click at [47, 314] on select "Select County Adams Alcorn Amite Attala Benton Bolivar Calhoun Carroll Chickasa…" at bounding box center [256, 308] width 419 height 32
click at [460, 324] on select "Select County Adams Alcorn Amite Attala Benton Bolivar Calhoun Carroll Chickasa…" at bounding box center [256, 308] width 419 height 32
select select "Warren"
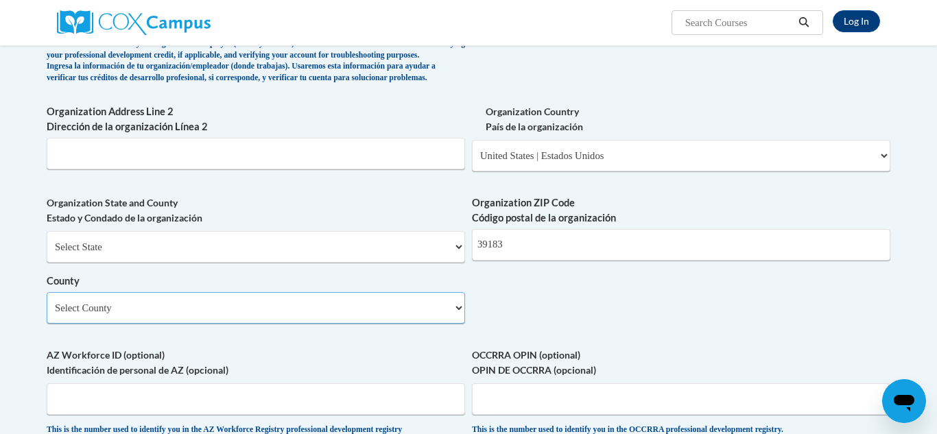
click at [47, 314] on select "Select County Adams Alcorn Amite Attala Benton Bolivar Calhoun Carroll Chickasa…" at bounding box center [256, 308] width 419 height 32
click at [58, 169] on input "Organization Address Line 2 Dirección de la organización Línea 2" at bounding box center [256, 154] width 419 height 32
type input "610"
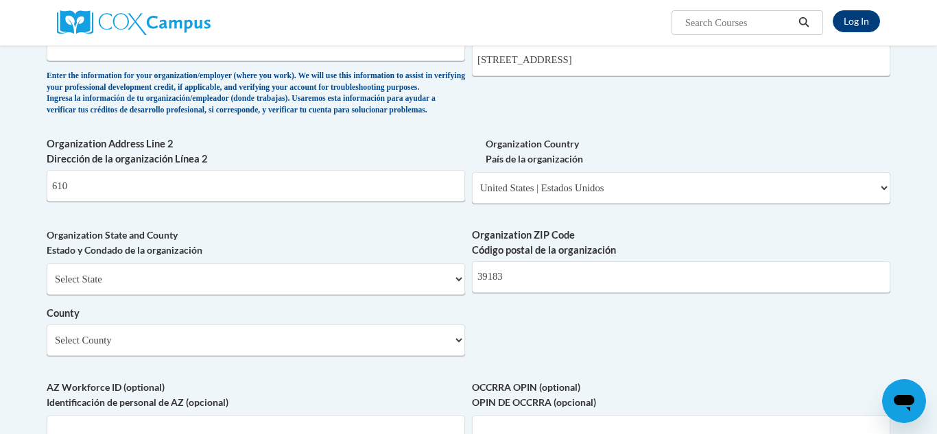
scroll to position [850, 0]
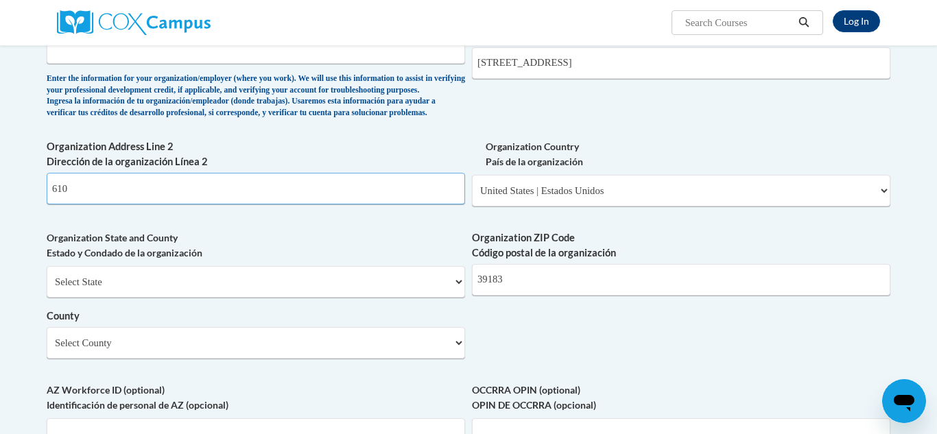
click at [84, 204] on input "610" at bounding box center [256, 189] width 419 height 32
click at [86, 204] on input "610" at bounding box center [256, 189] width 419 height 32
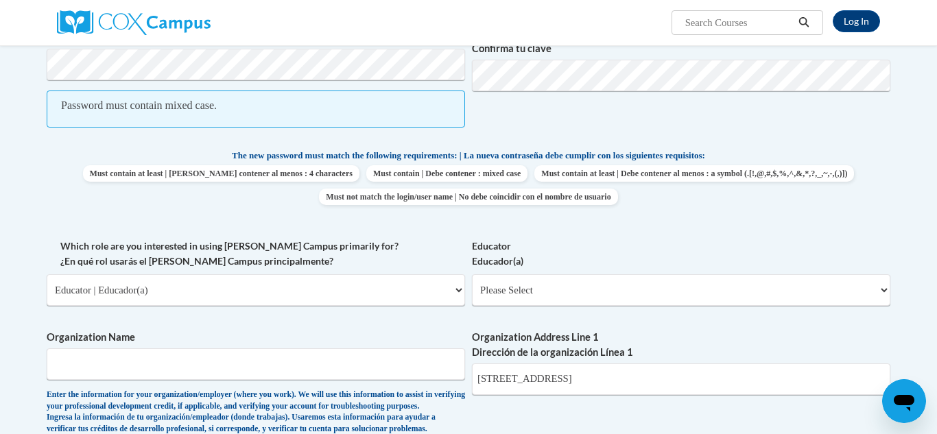
scroll to position [530, 0]
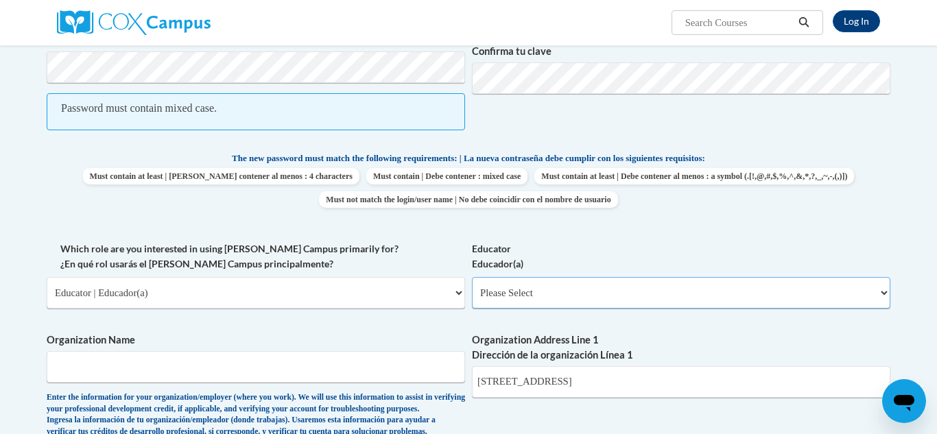
click at [883, 294] on select "Please Select Early Learning/Daycare Teacher/Family Home Care Provider | Maestr…" at bounding box center [681, 293] width 419 height 32
select select "8e1a676a-2f1d-4924-8ba1-6ffde03e8dcb"
click at [472, 277] on select "Please Select Early Learning/Daycare Teacher/Family Home Care Provider | Maestr…" at bounding box center [681, 293] width 419 height 32
select select "null"
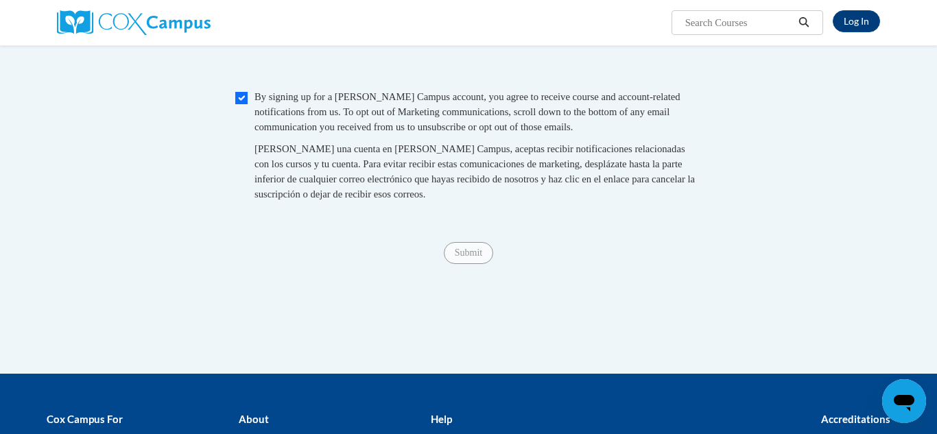
scroll to position [1366, 0]
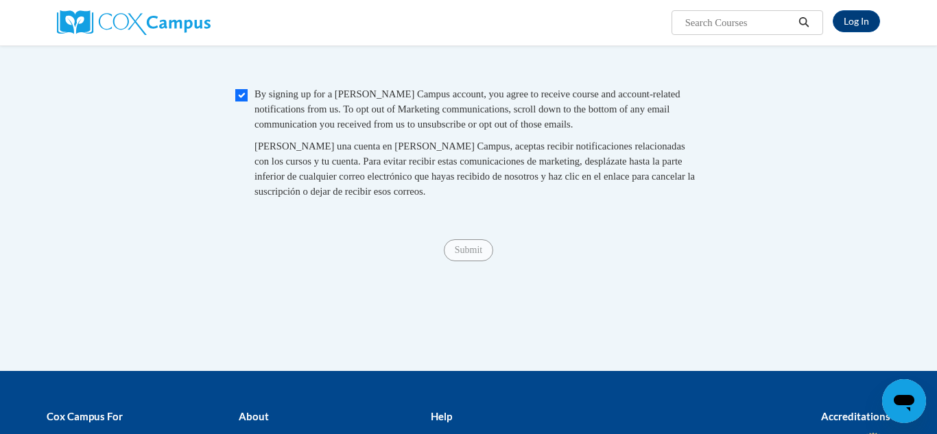
click at [463, 255] on span "Submit" at bounding box center [468, 249] width 49 height 11
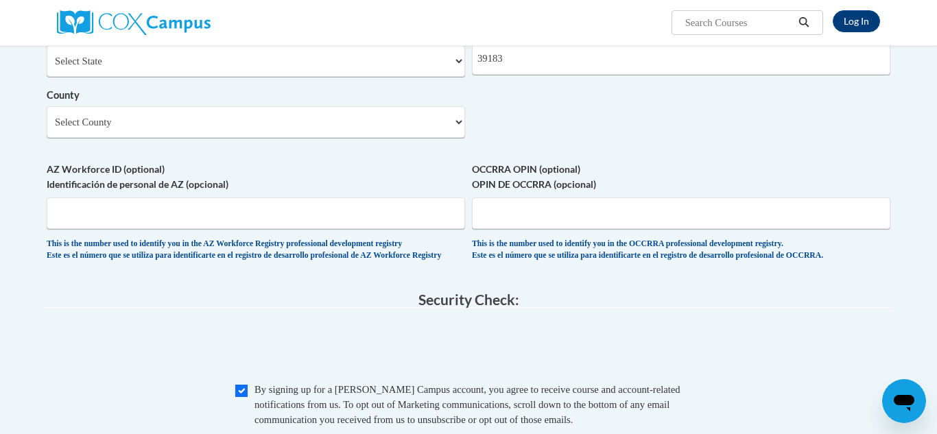
scroll to position [1063, 0]
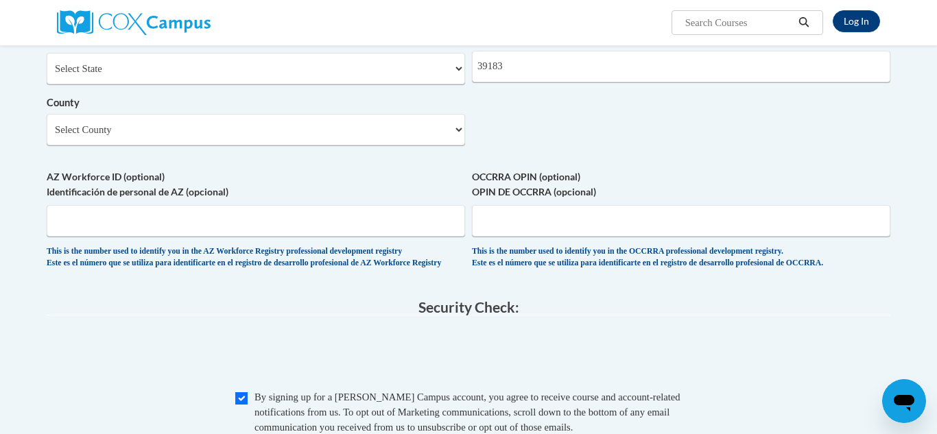
click at [456, 145] on select "Select County Adams Alcorn Amite Attala Benton Bolivar Calhoun Carroll Chickasa…" at bounding box center [256, 130] width 419 height 32
select select "Warren"
click at [47, 136] on select "Select County Adams Alcorn Amite Attala Benton Bolivar Calhoun Carroll Chickasa…" at bounding box center [256, 130] width 419 height 32
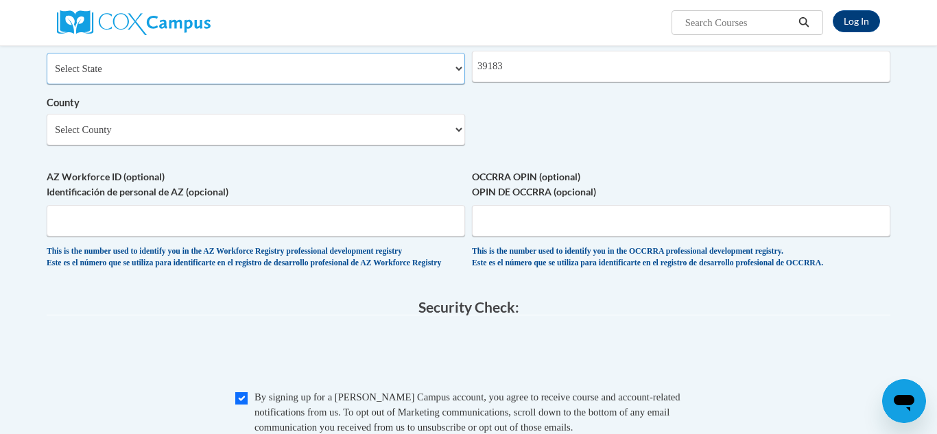
click at [459, 84] on select "Select State Alabama Alaska Arizona Arkansas California Colorado Connecticut De…" at bounding box center [256, 69] width 419 height 32
click at [458, 84] on select "Select State Alabama Alaska Arizona Arkansas California Colorado Connecticut De…" at bounding box center [256, 69] width 419 height 32
select select "Mississippi"
click at [47, 75] on select "Select State Alabama Alaska Arizona Arkansas California Colorado Connecticut De…" at bounding box center [256, 69] width 419 height 32
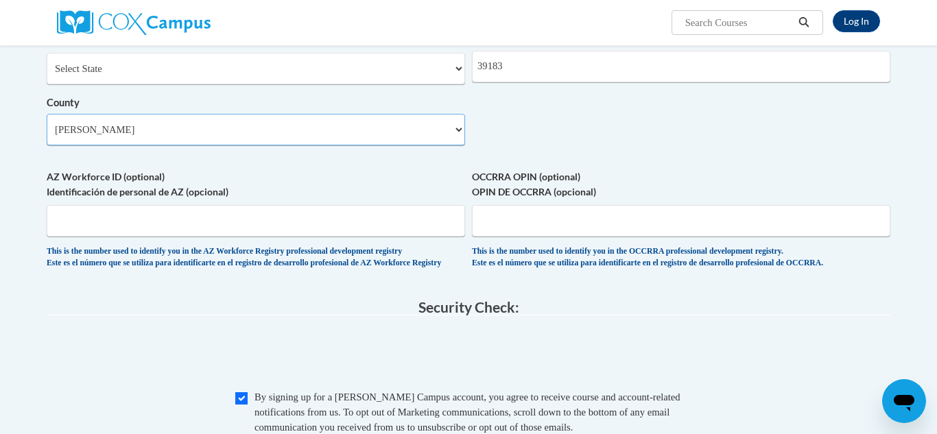
click at [459, 145] on select "Select County Adams Alcorn Amite Attala Benton Bolivar Calhoun Carroll Chickasa…" at bounding box center [256, 130] width 419 height 32
click at [47, 136] on select "Select County Adams Alcorn Amite Attala Benton Bolivar Calhoun Carroll Chickasa…" at bounding box center [256, 130] width 419 height 32
click at [260, 383] on span at bounding box center [469, 356] width 844 height 54
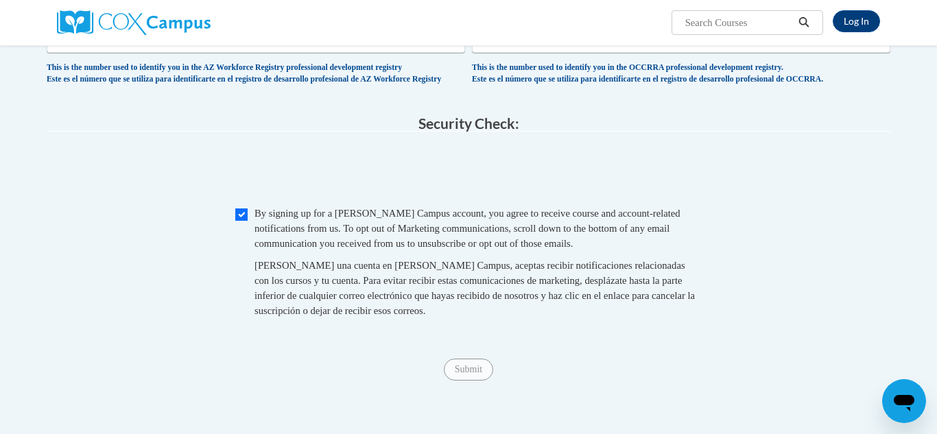
scroll to position [1252, 0]
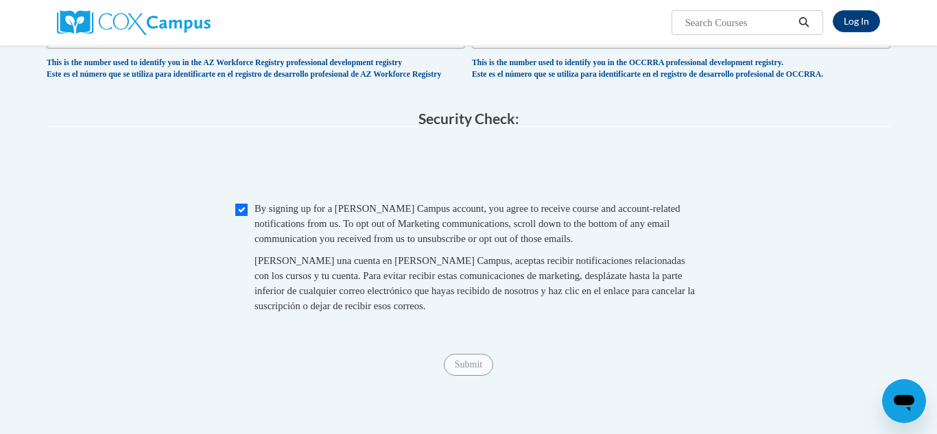
click at [464, 370] on span "Submit" at bounding box center [468, 364] width 49 height 11
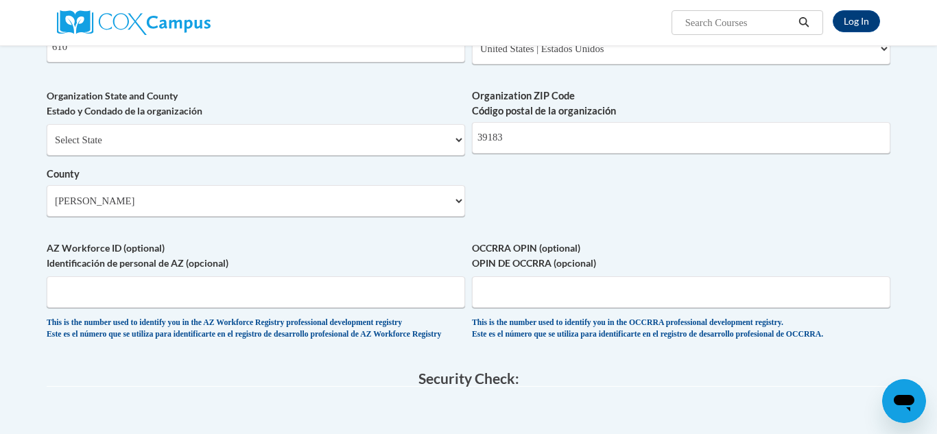
scroll to position [962, 0]
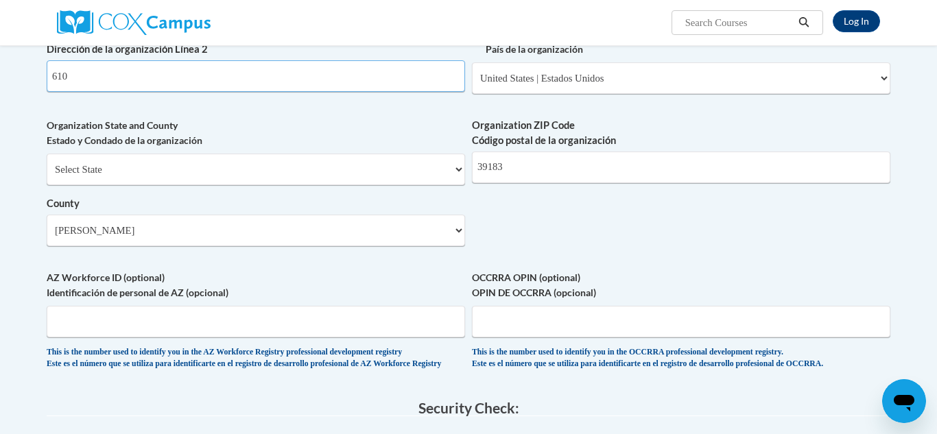
click at [83, 92] on input "610" at bounding box center [256, 76] width 419 height 32
click at [75, 92] on input "610" at bounding box center [256, 76] width 419 height 32
type input "6"
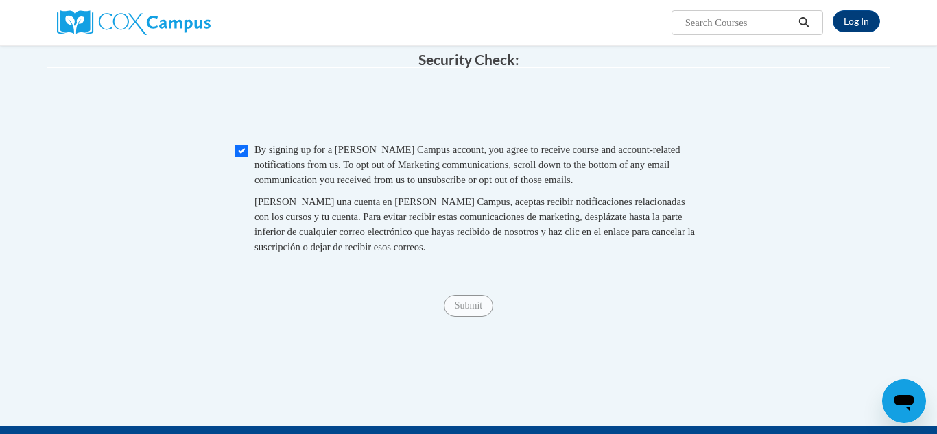
scroll to position [1311, 0]
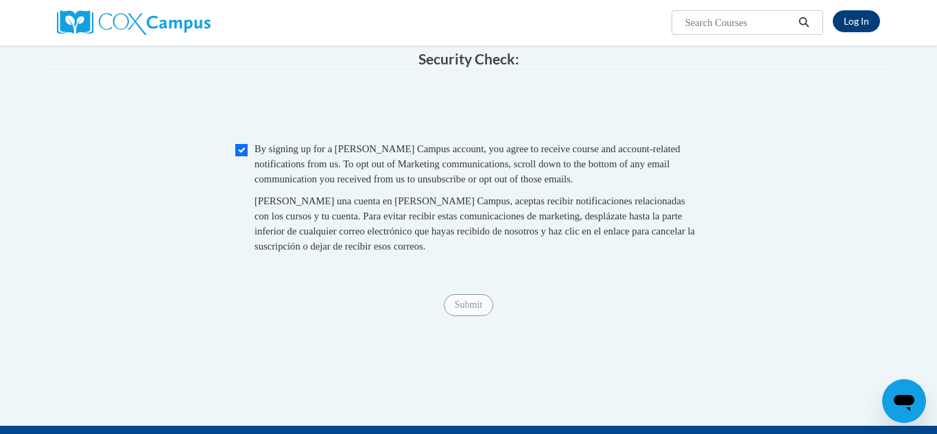
type input "home"
click at [466, 310] on span "Submit" at bounding box center [468, 304] width 49 height 11
click at [465, 310] on span "Submit" at bounding box center [468, 304] width 49 height 11
click at [476, 310] on span "Submit" at bounding box center [468, 304] width 49 height 11
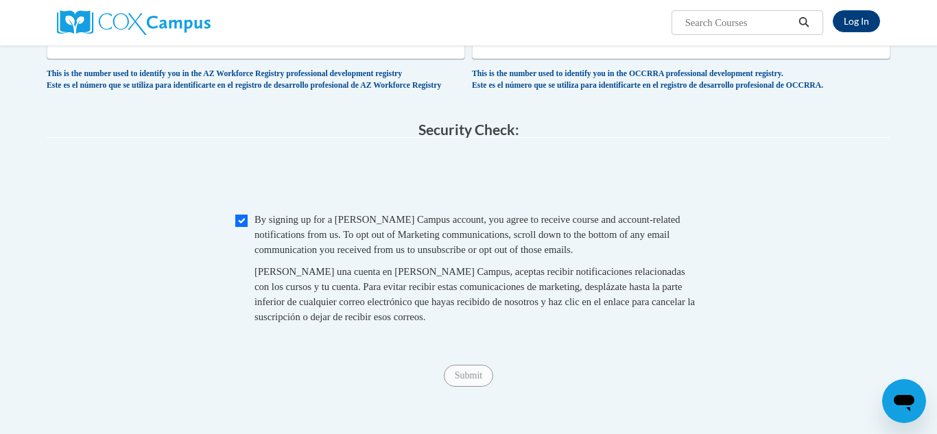
scroll to position [1271, 0]
click at [471, 381] on span "Submit" at bounding box center [468, 375] width 49 height 11
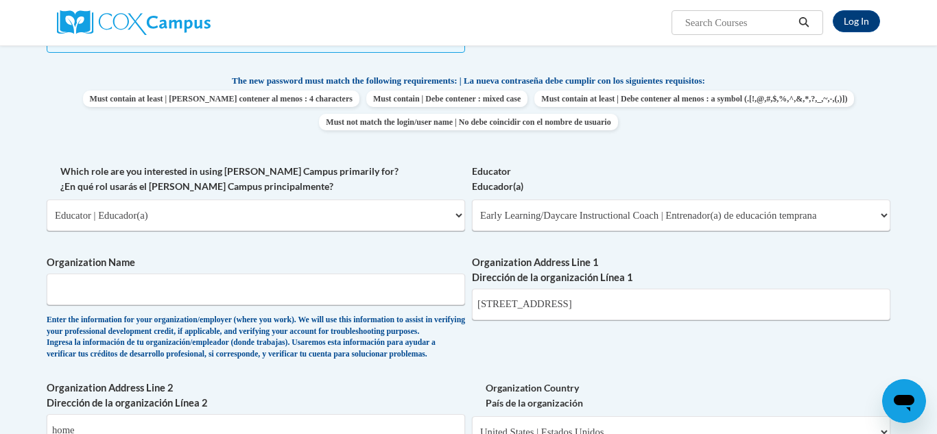
scroll to position [638, 0]
click at [97, 289] on input "Organization Name" at bounding box center [256, 290] width 419 height 32
type input "k"
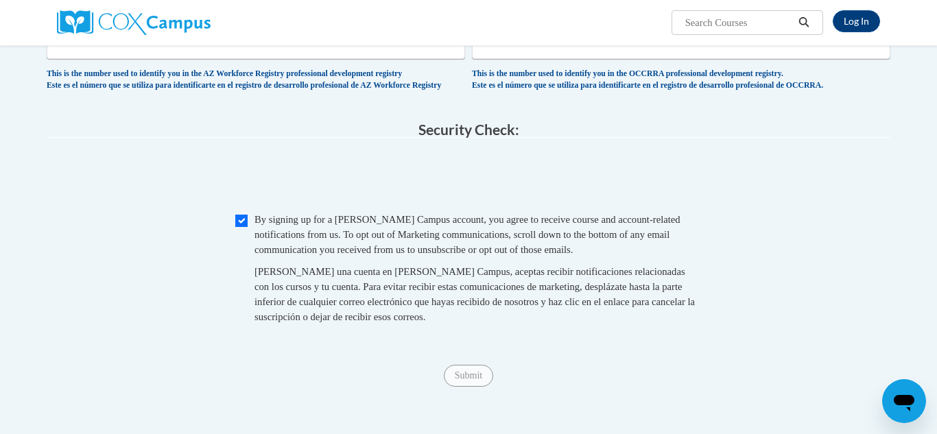
click at [97, 290] on div "Checkbox By signing up for a Cox Campus account, you agree to receive course an…" at bounding box center [469, 275] width 844 height 126
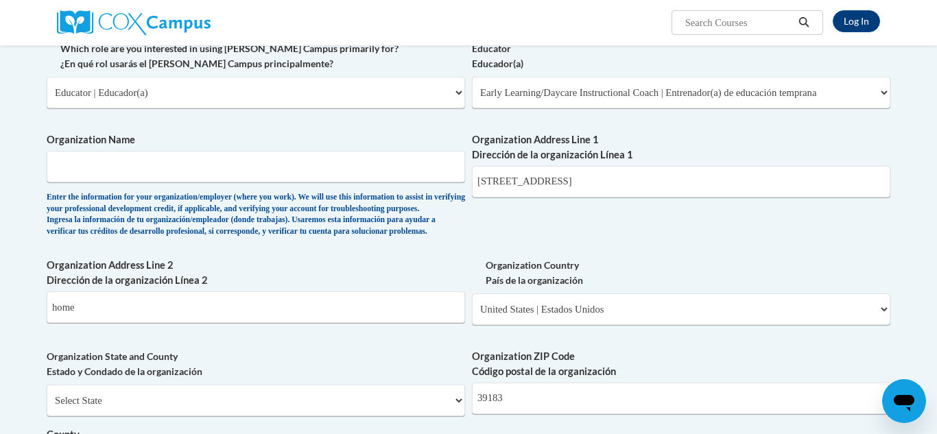
scroll to position [749, 0]
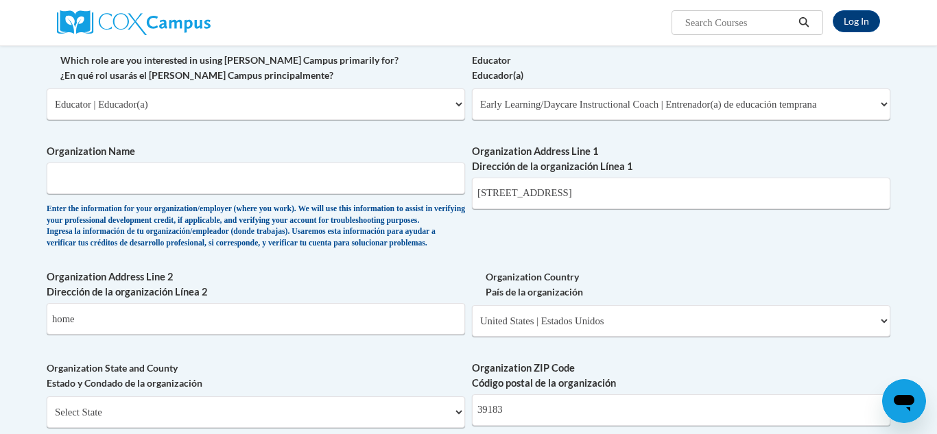
click at [3, 306] on body "Log In Search Search... Create an Account Reading belongs to all of us - join o…" at bounding box center [468, 256] width 937 height 2011
click at [80, 181] on input "Organization Name" at bounding box center [256, 179] width 419 height 32
type input "Sister Sister of Mercy"
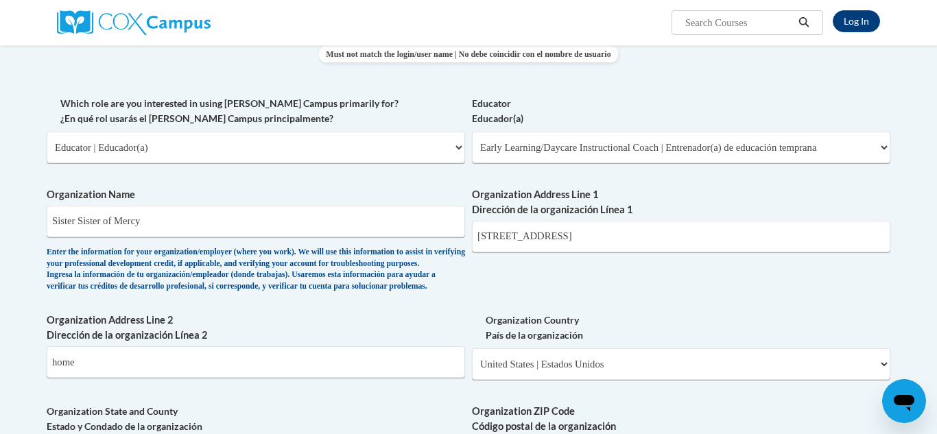
scroll to position [703, 0]
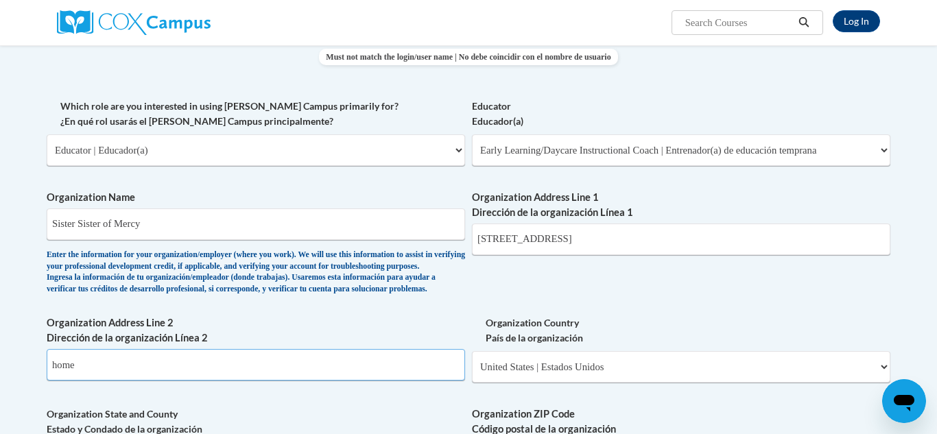
click at [79, 381] on input "home" at bounding box center [256, 365] width 419 height 32
type input "h"
click at [5, 276] on body "Log In Search Search... Create an Account Reading belongs to all of us - join o…" at bounding box center [468, 302] width 937 height 2011
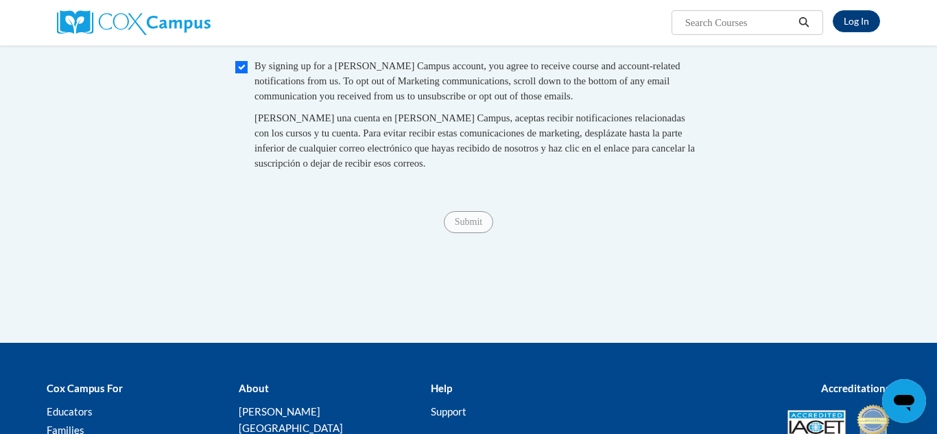
scroll to position [1425, 0]
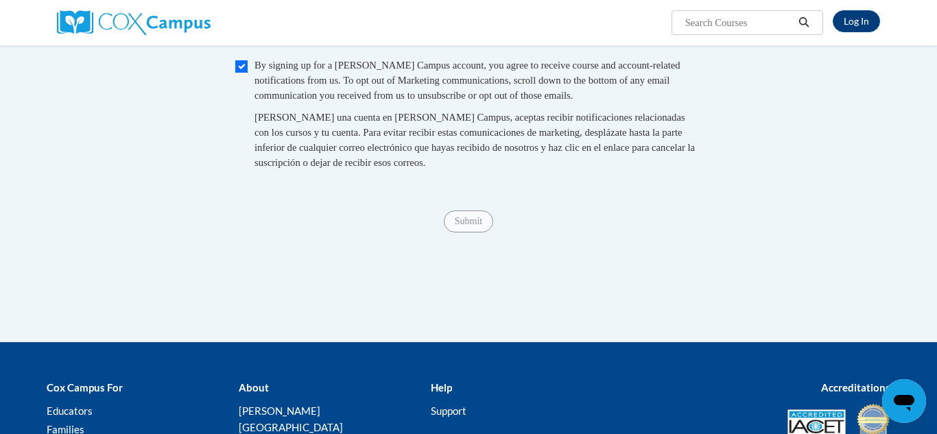
click at [460, 226] on span "Submit" at bounding box center [468, 220] width 49 height 11
click at [470, 226] on span "Submit" at bounding box center [468, 220] width 49 height 11
click at [471, 226] on span "Submit" at bounding box center [468, 220] width 49 height 11
click at [470, 226] on span "Submit" at bounding box center [468, 220] width 49 height 11
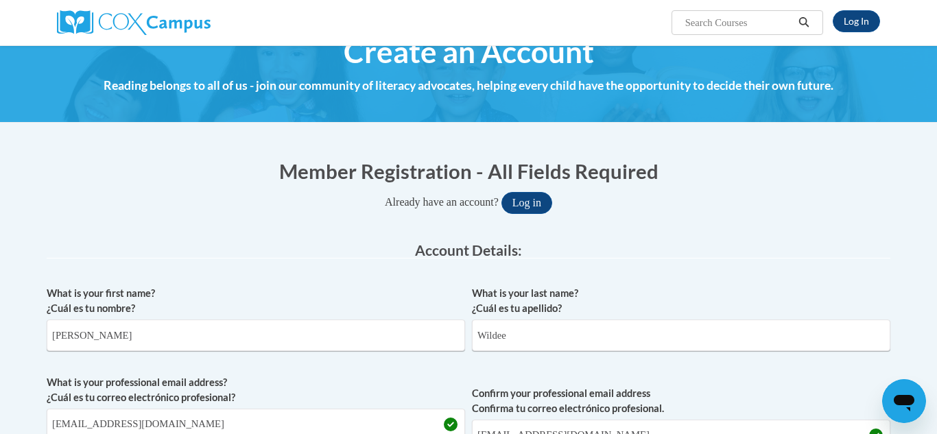
scroll to position [27, 0]
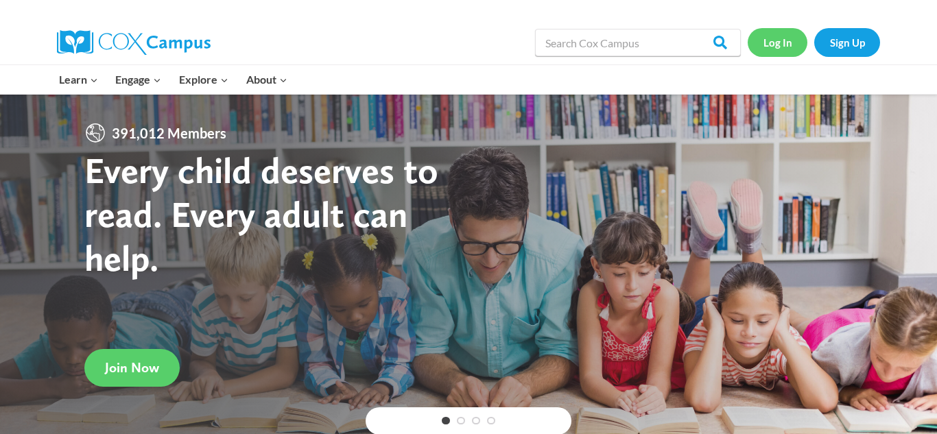
click at [780, 41] on link "Log In" at bounding box center [778, 42] width 60 height 28
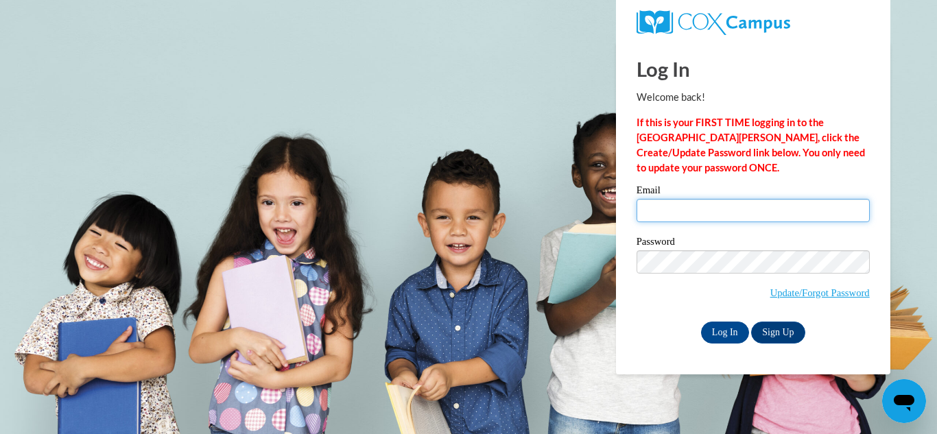
click at [663, 216] on input "Email" at bounding box center [753, 210] width 233 height 23
click at [655, 211] on input "Email" at bounding box center [753, 210] width 233 height 23
type input "[EMAIL_ADDRESS][DOMAIN_NAME]"
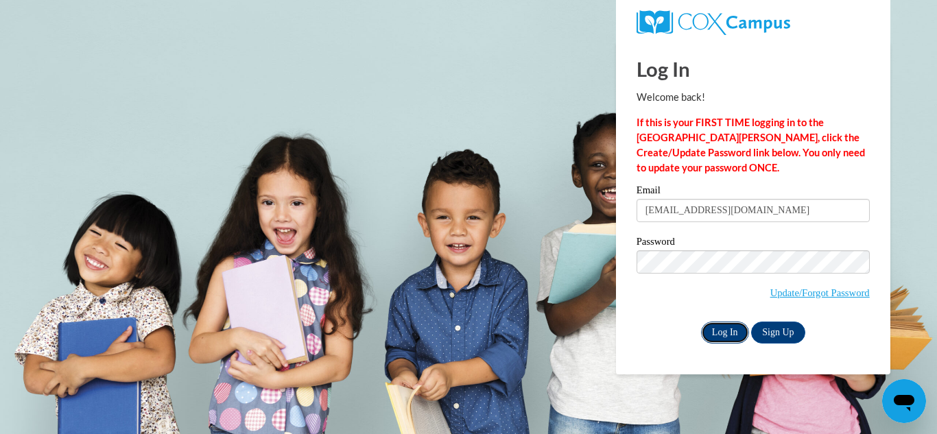
click at [731, 330] on input "Log In" at bounding box center [725, 333] width 48 height 22
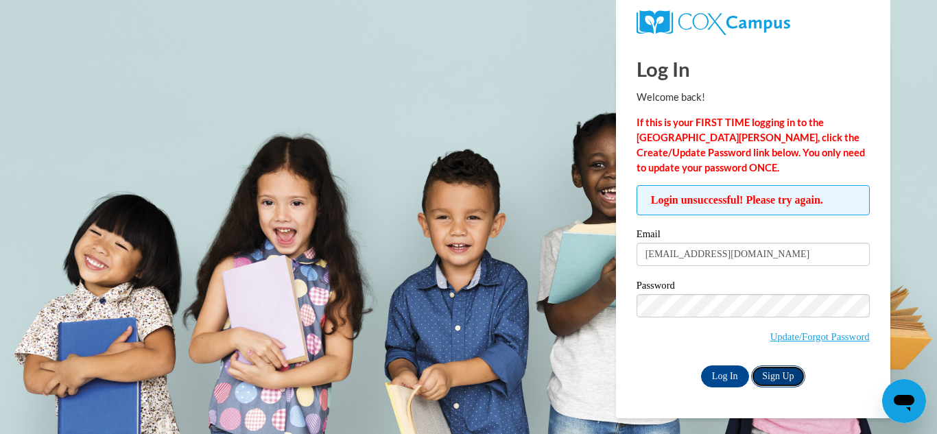
click at [782, 375] on link "Sign Up" at bounding box center [778, 377] width 54 height 22
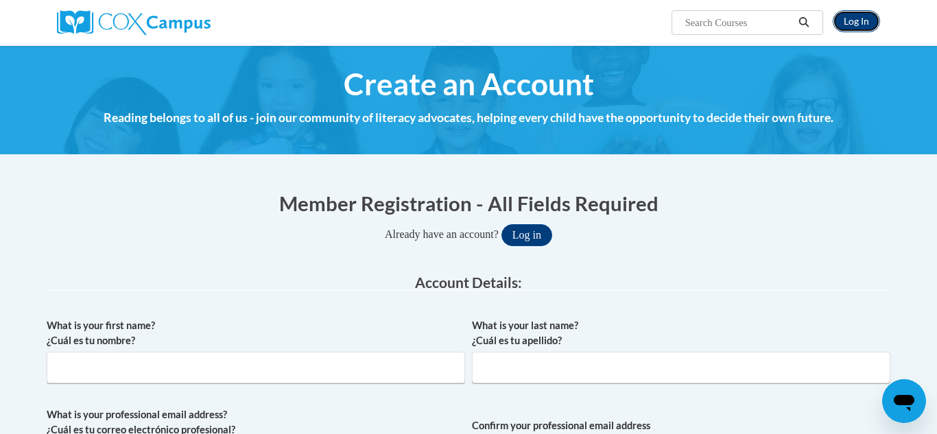
click at [869, 21] on link "Log In" at bounding box center [856, 21] width 47 height 22
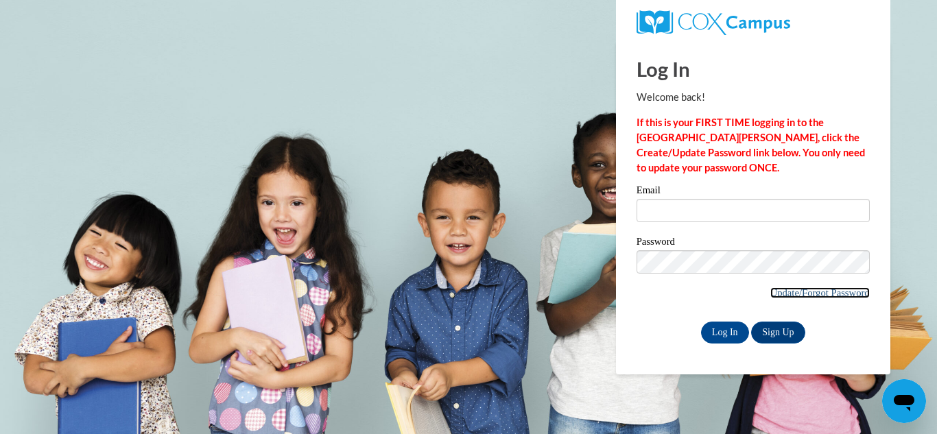
click at [782, 292] on link "Update/Forgot Password" at bounding box center [821, 293] width 100 height 11
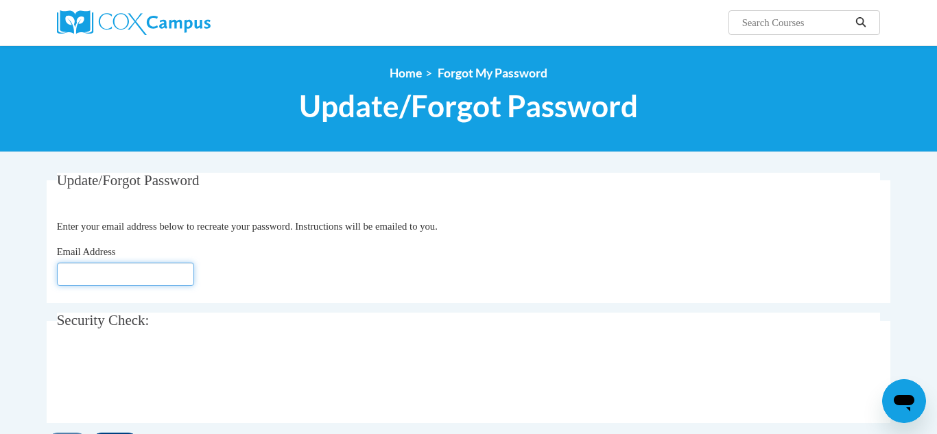
click at [67, 275] on input "Email Address" at bounding box center [125, 274] width 137 height 23
type input "[EMAIL_ADDRESS][DOMAIN_NAME]"
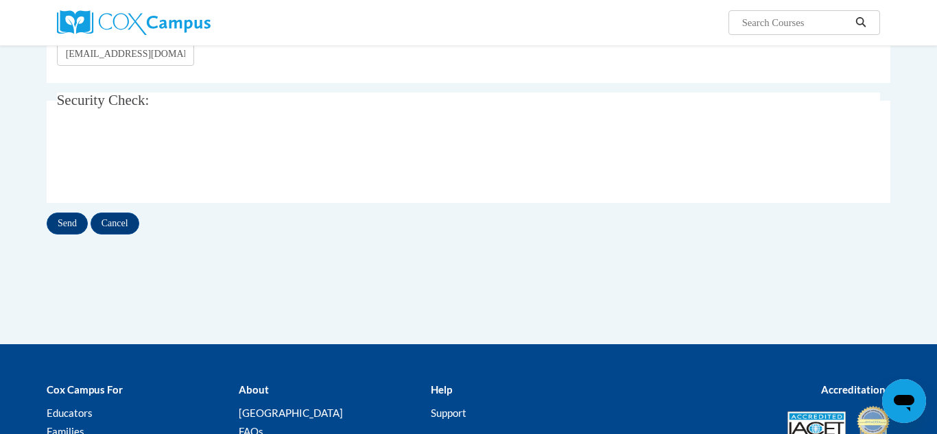
scroll to position [221, 0]
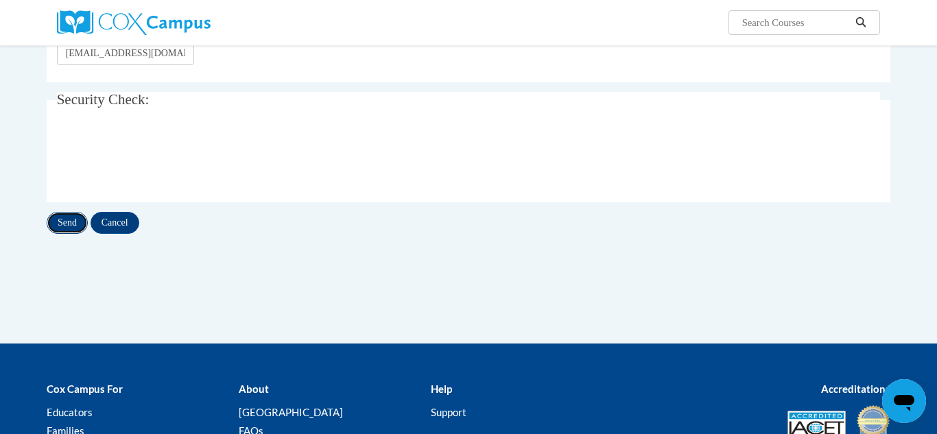
click at [69, 214] on input "Send" at bounding box center [67, 223] width 41 height 22
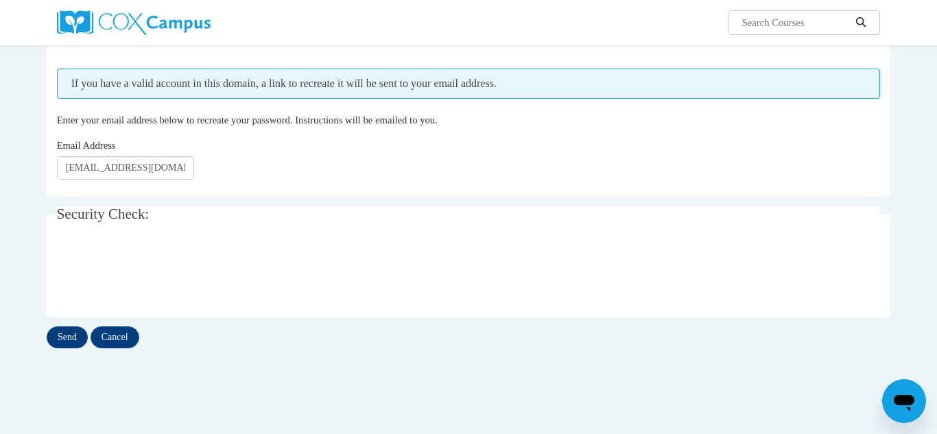
scroll to position [143, 0]
click at [65, 338] on input "Send" at bounding box center [67, 338] width 41 height 22
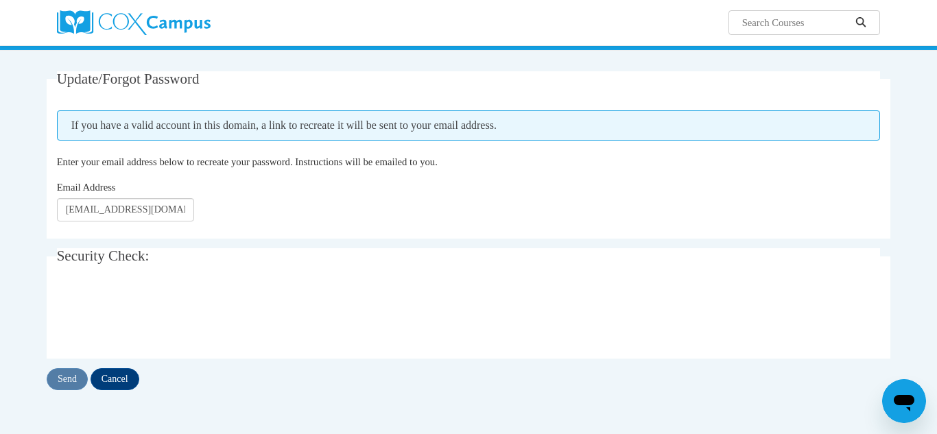
scroll to position [104, 0]
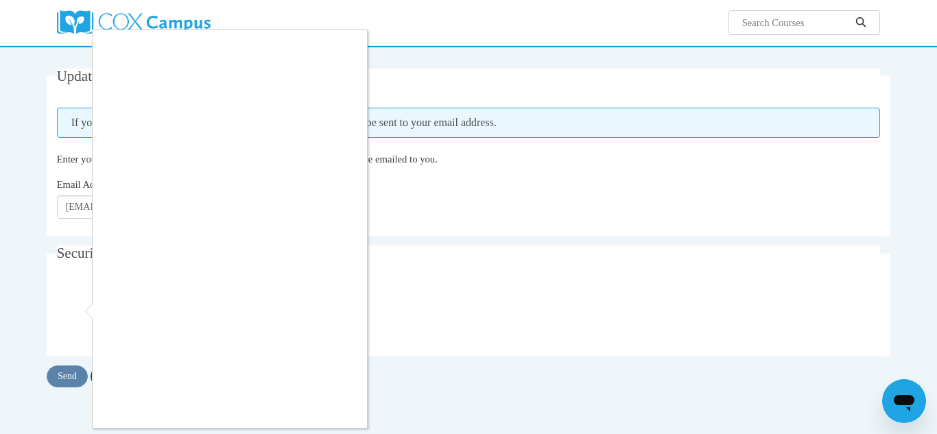
click at [69, 371] on div at bounding box center [468, 217] width 937 height 434
